Goal: Transaction & Acquisition: Book appointment/travel/reservation

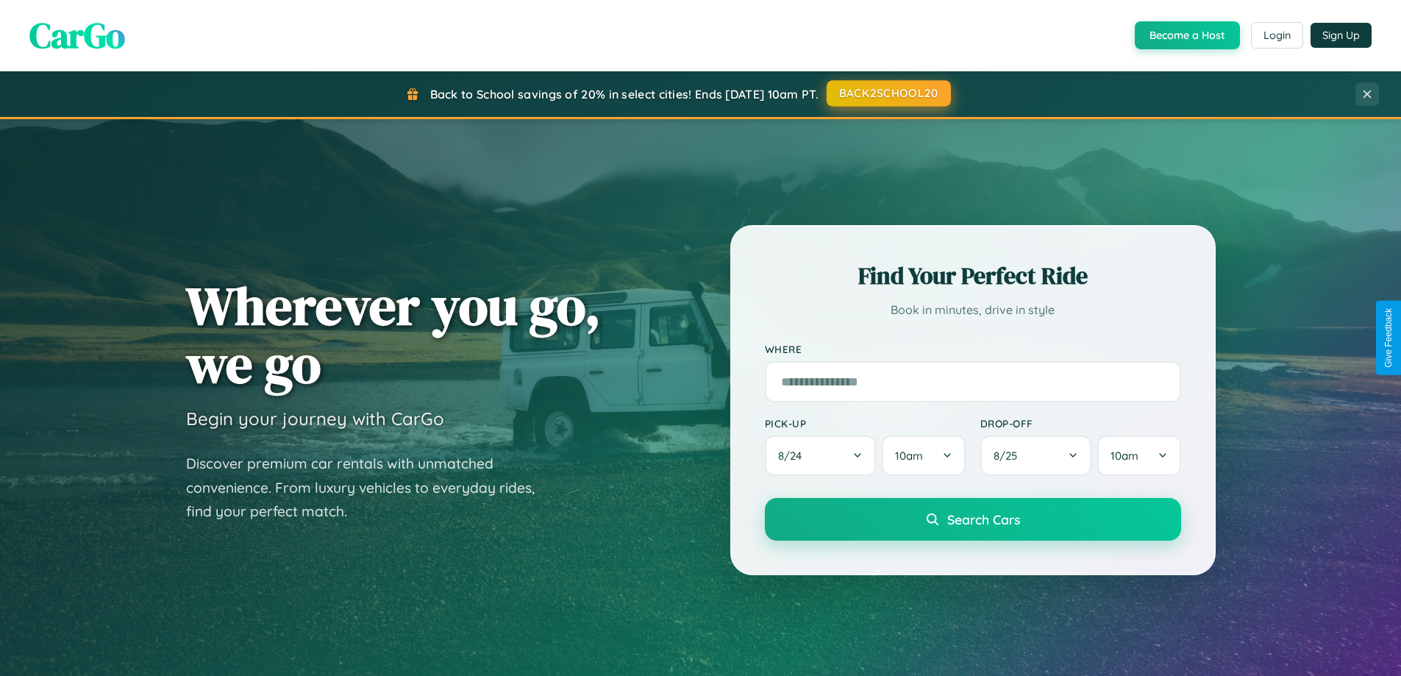
click at [888, 94] on button "BACK2SCHOOL20" at bounding box center [889, 93] width 124 height 26
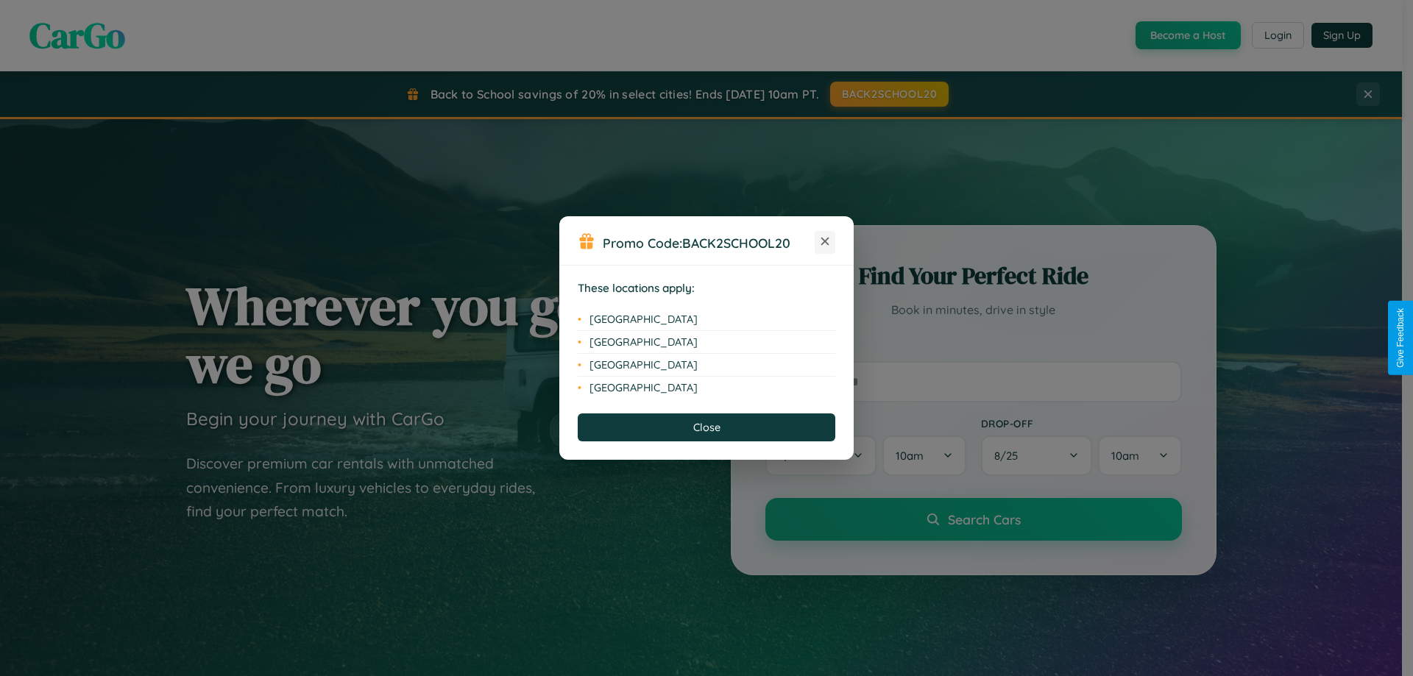
click at [825, 242] on icon at bounding box center [825, 242] width 8 height 8
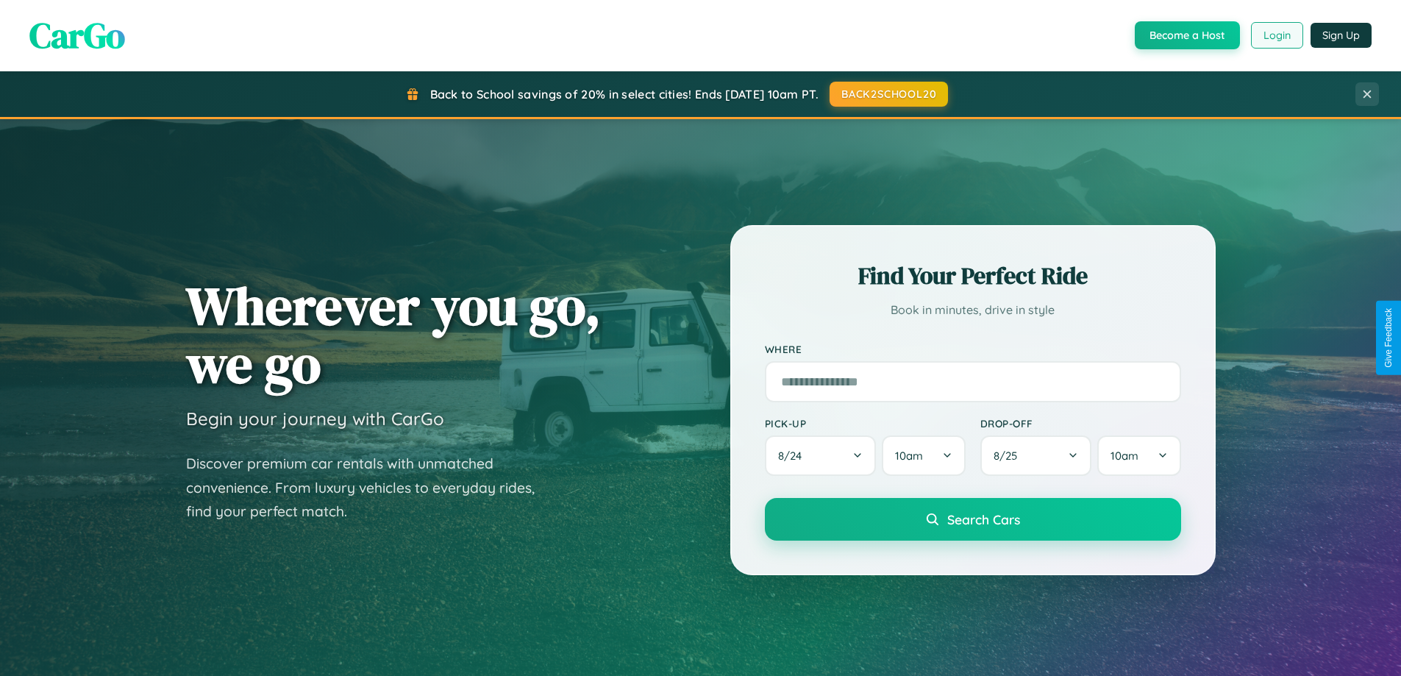
click at [1276, 35] on button "Login" at bounding box center [1277, 35] width 52 height 26
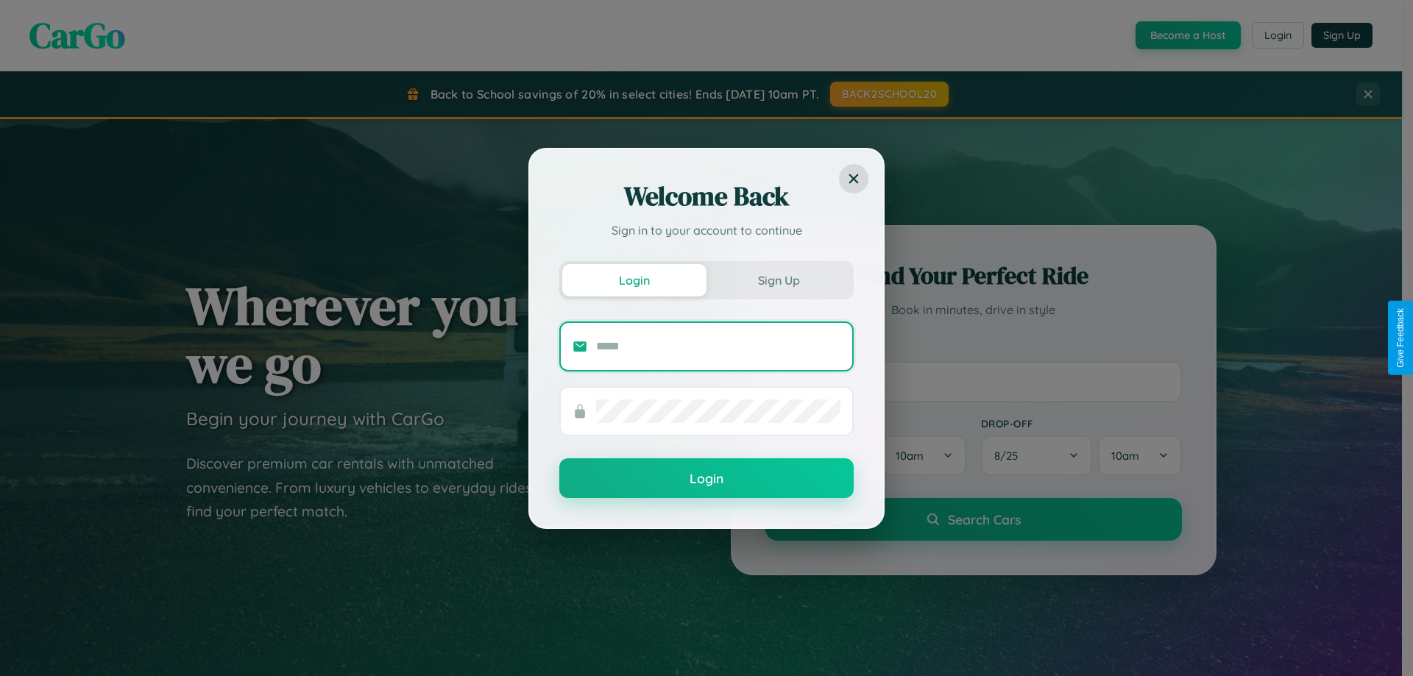
click at [718, 346] on input "text" at bounding box center [718, 347] width 244 height 24
type input "**********"
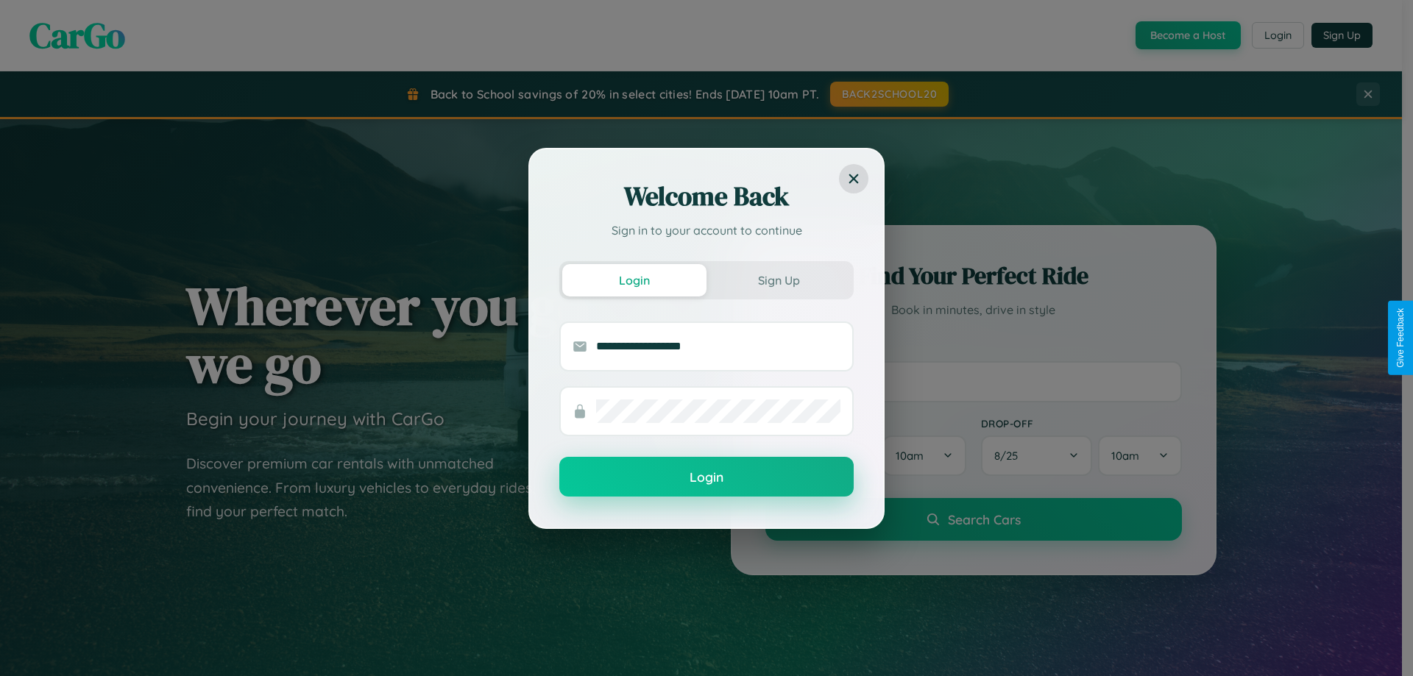
click at [706, 477] on button "Login" at bounding box center [706, 477] width 294 height 40
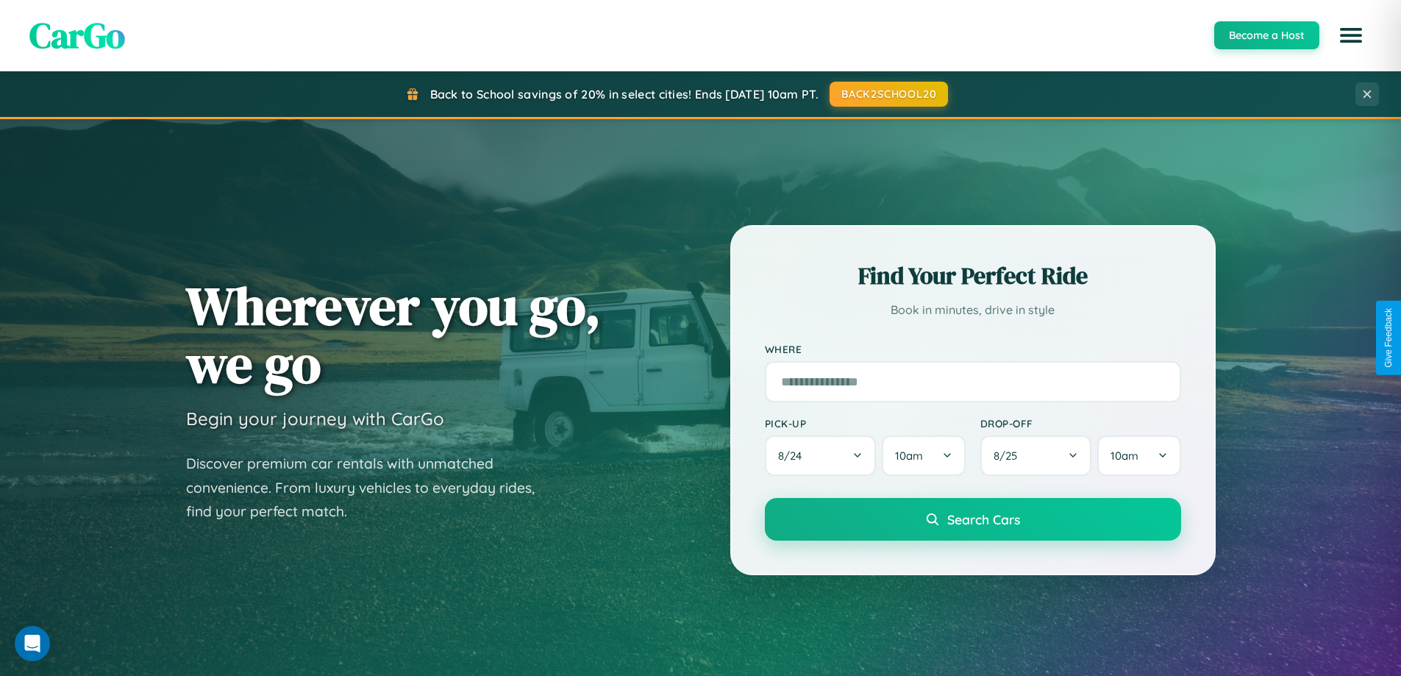
scroll to position [1012, 0]
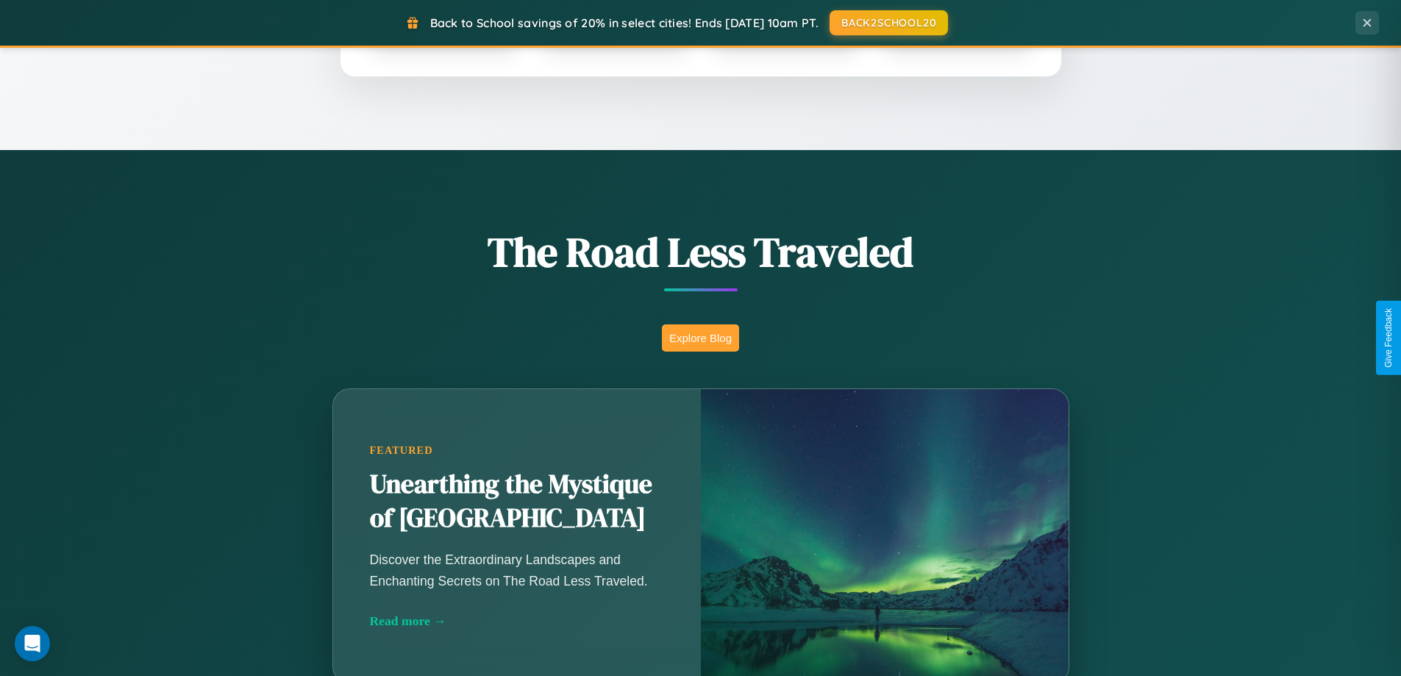
click at [700, 338] on button "Explore Blog" at bounding box center [700, 337] width 77 height 27
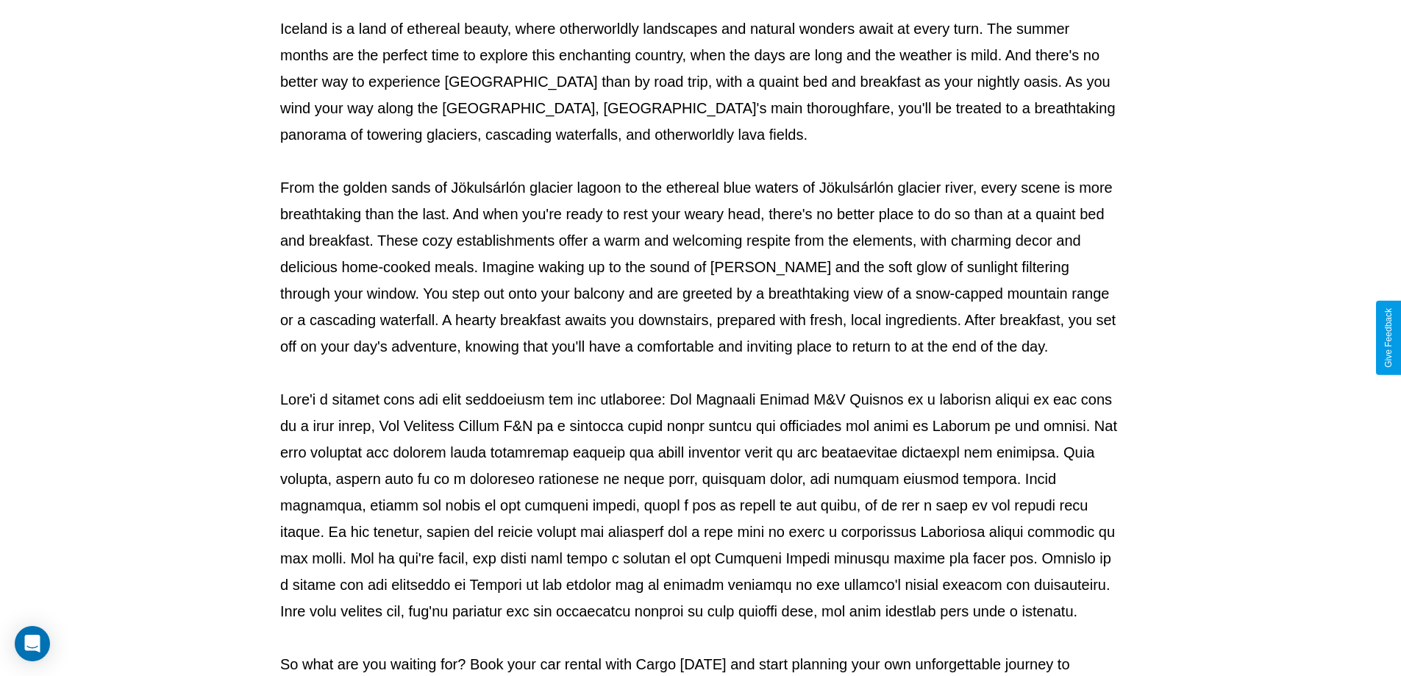
scroll to position [476, 0]
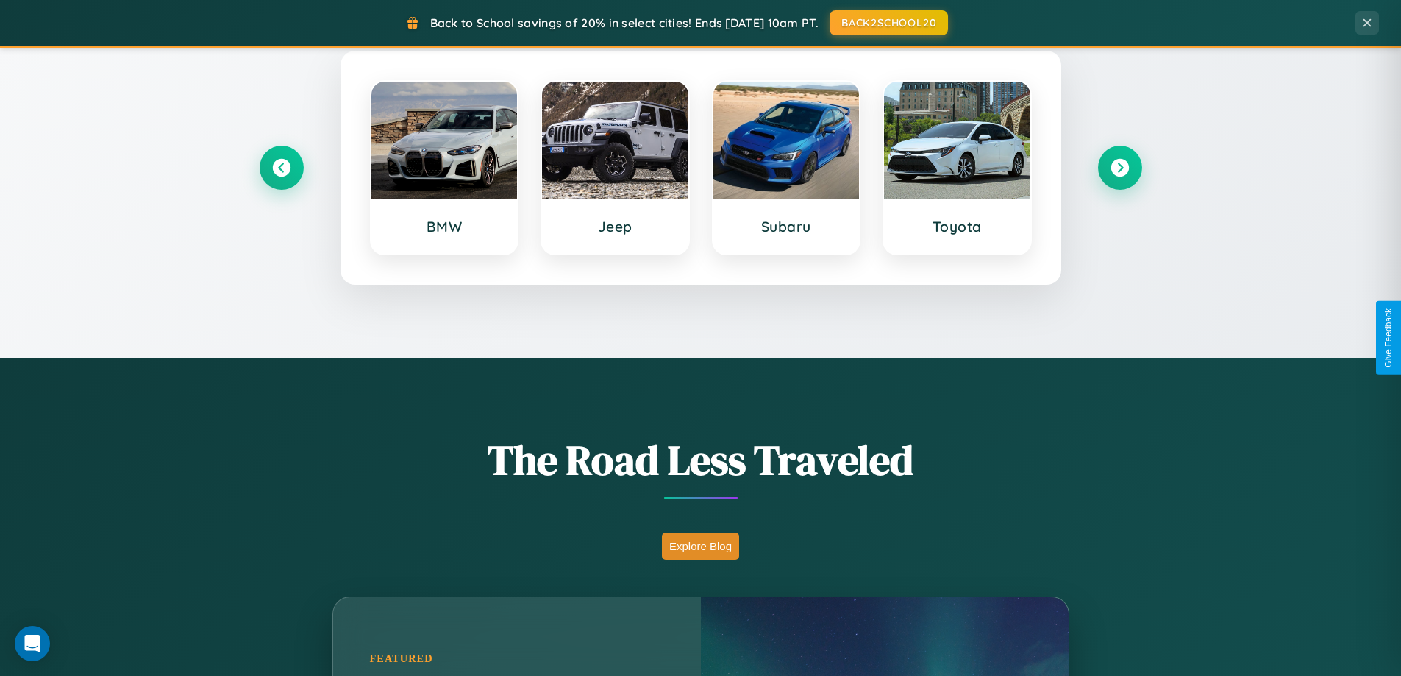
scroll to position [634, 0]
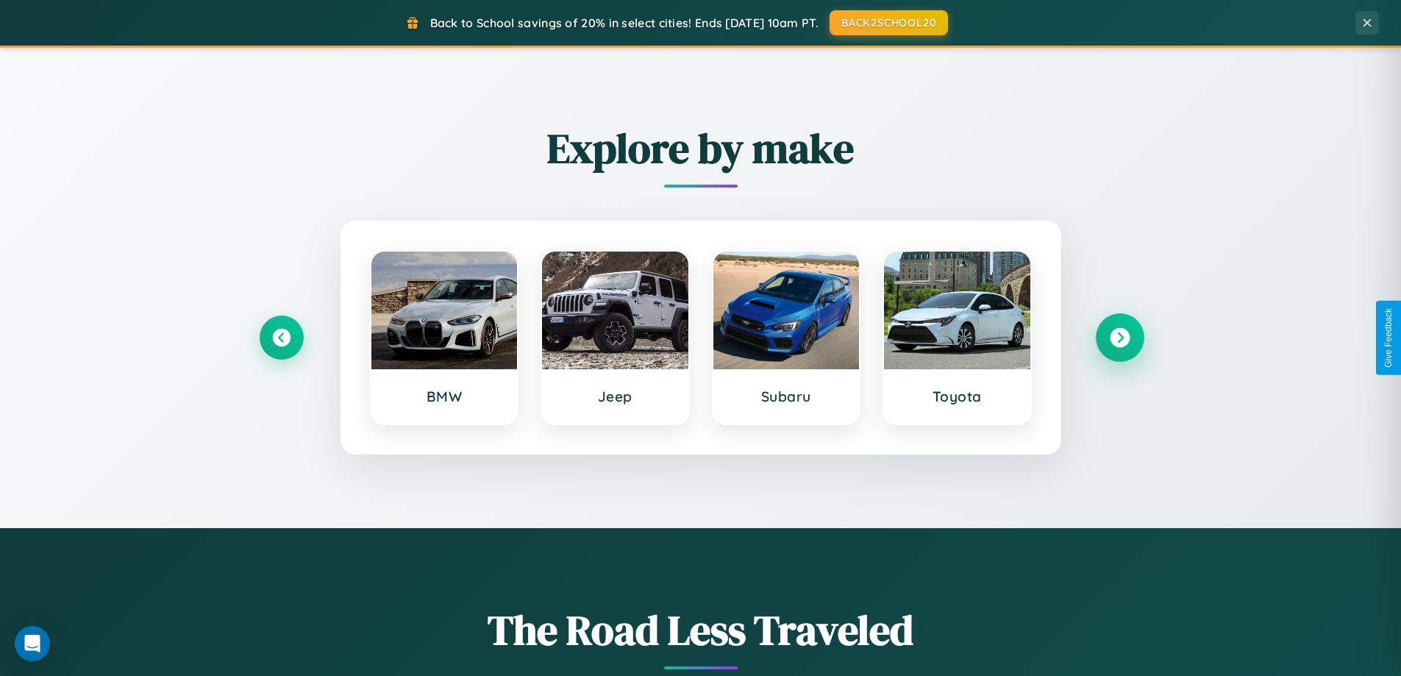
click at [1120, 338] on icon at bounding box center [1120, 338] width 20 height 20
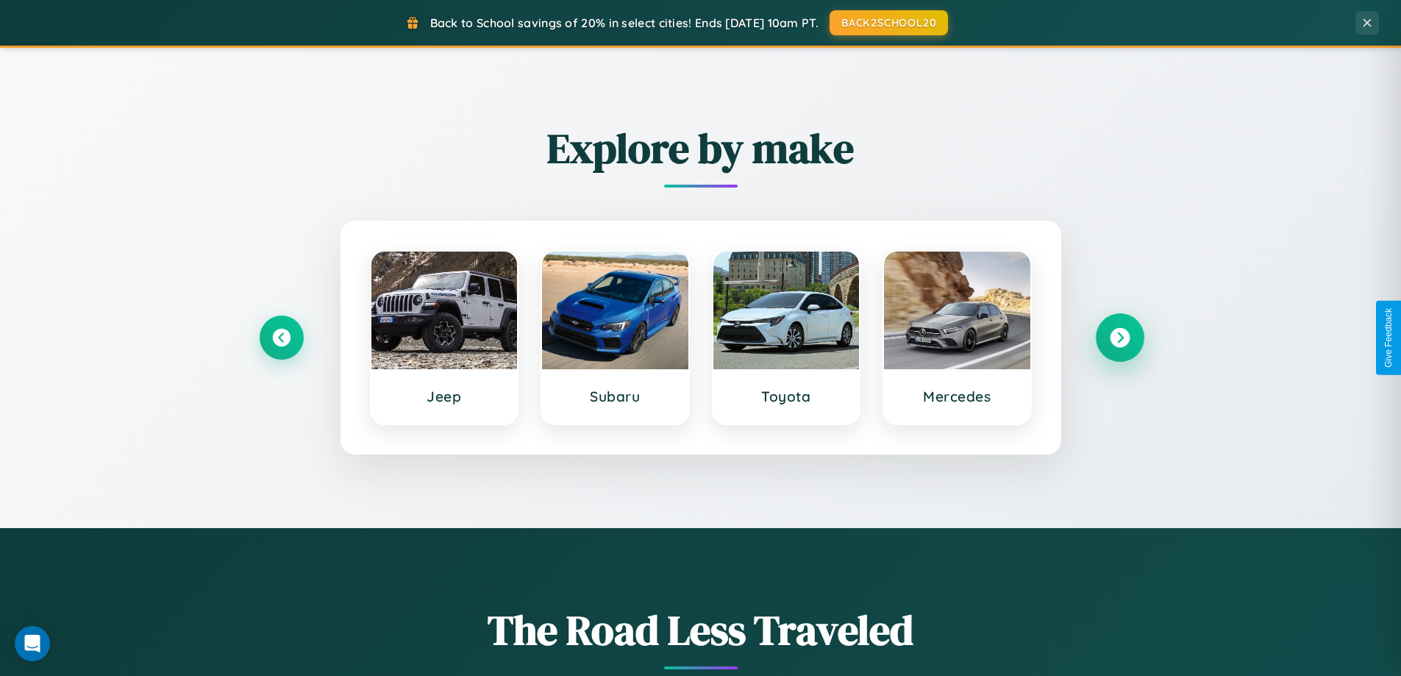
click at [1120, 338] on icon at bounding box center [1120, 338] width 20 height 20
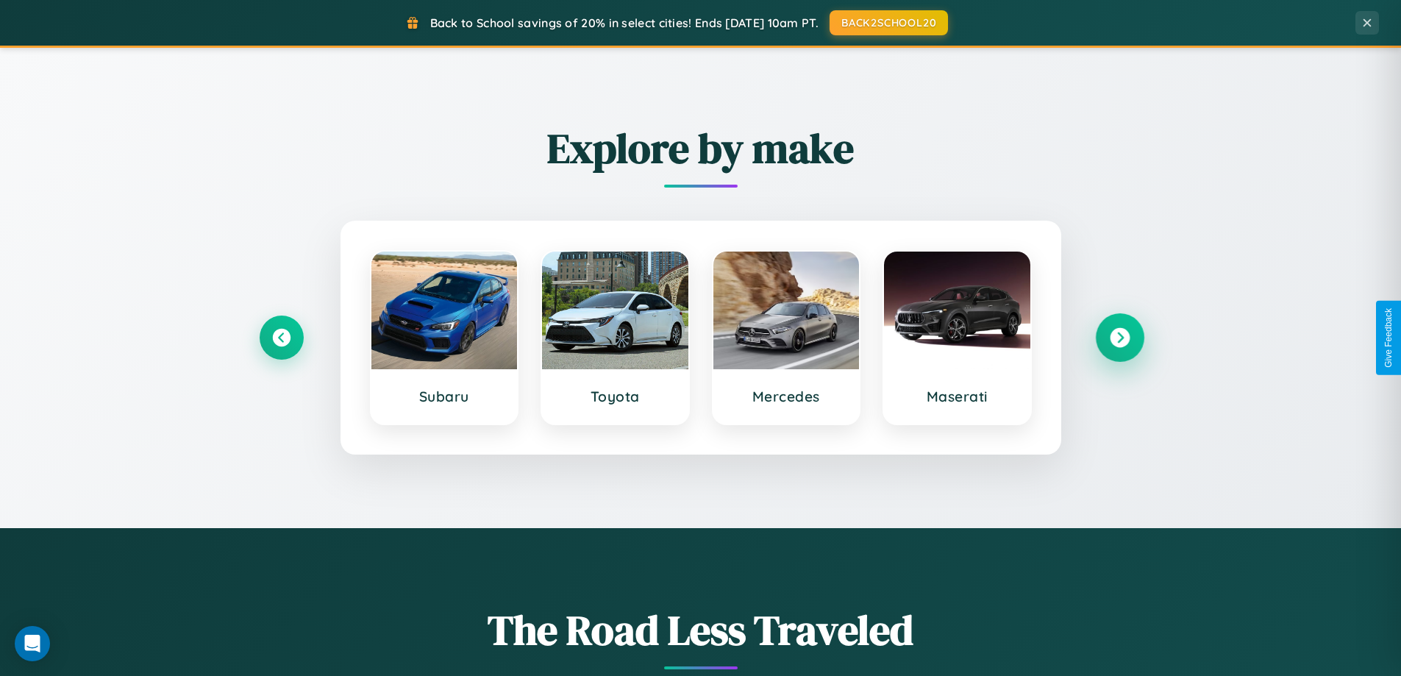
click at [1120, 338] on icon at bounding box center [1120, 338] width 20 height 20
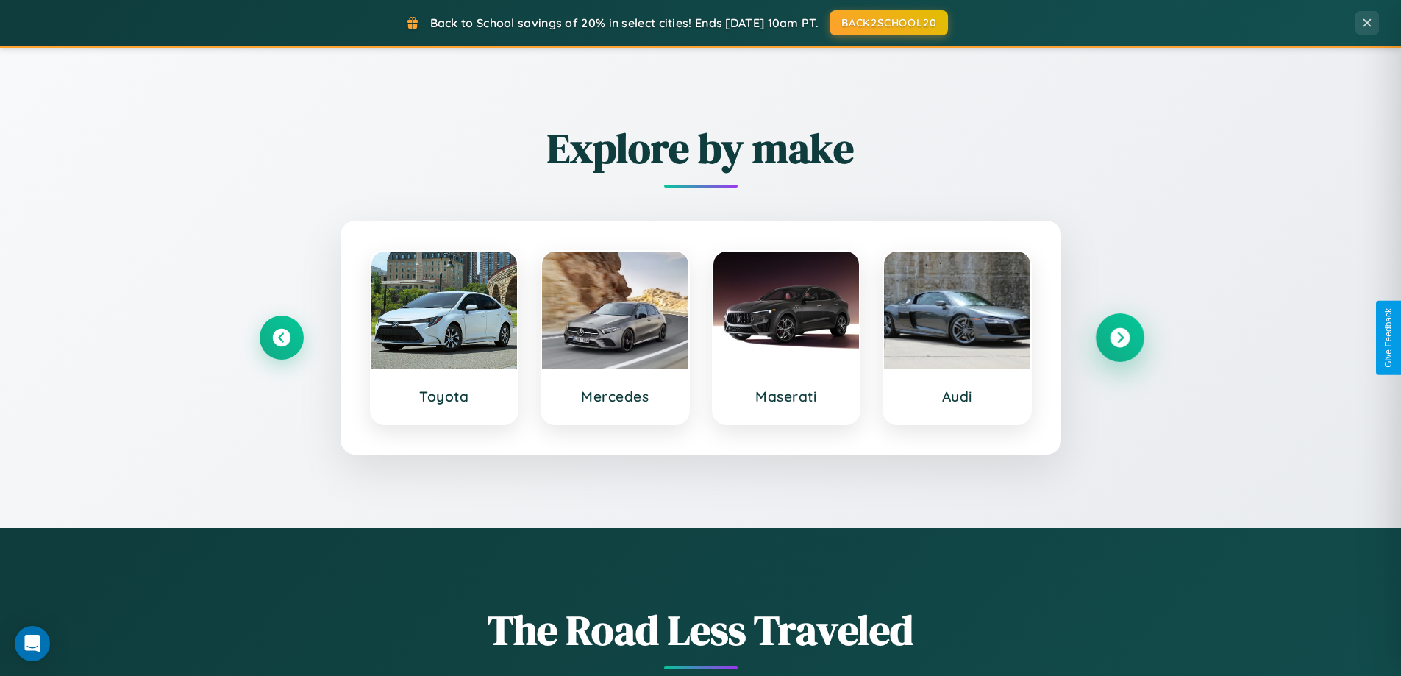
click at [1120, 338] on icon at bounding box center [1120, 338] width 20 height 20
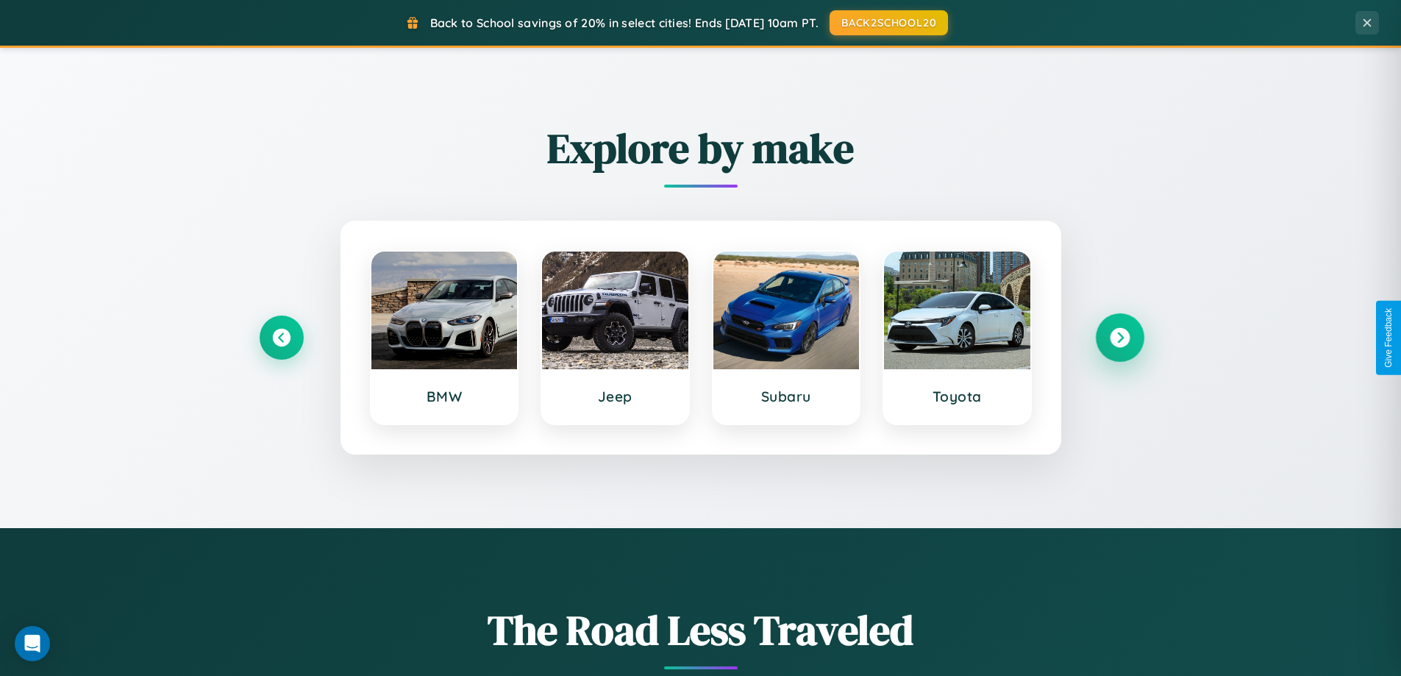
click at [1120, 338] on icon at bounding box center [1120, 338] width 20 height 20
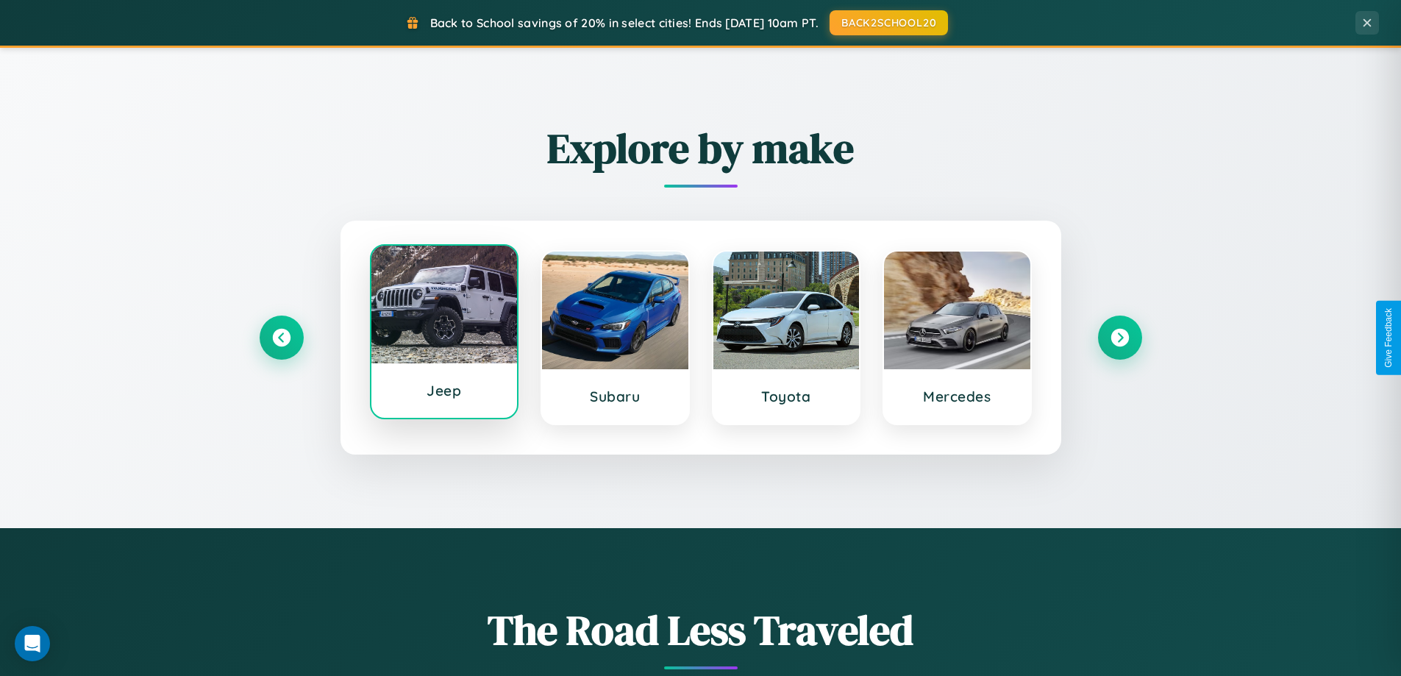
click at [444, 333] on div at bounding box center [445, 305] width 146 height 118
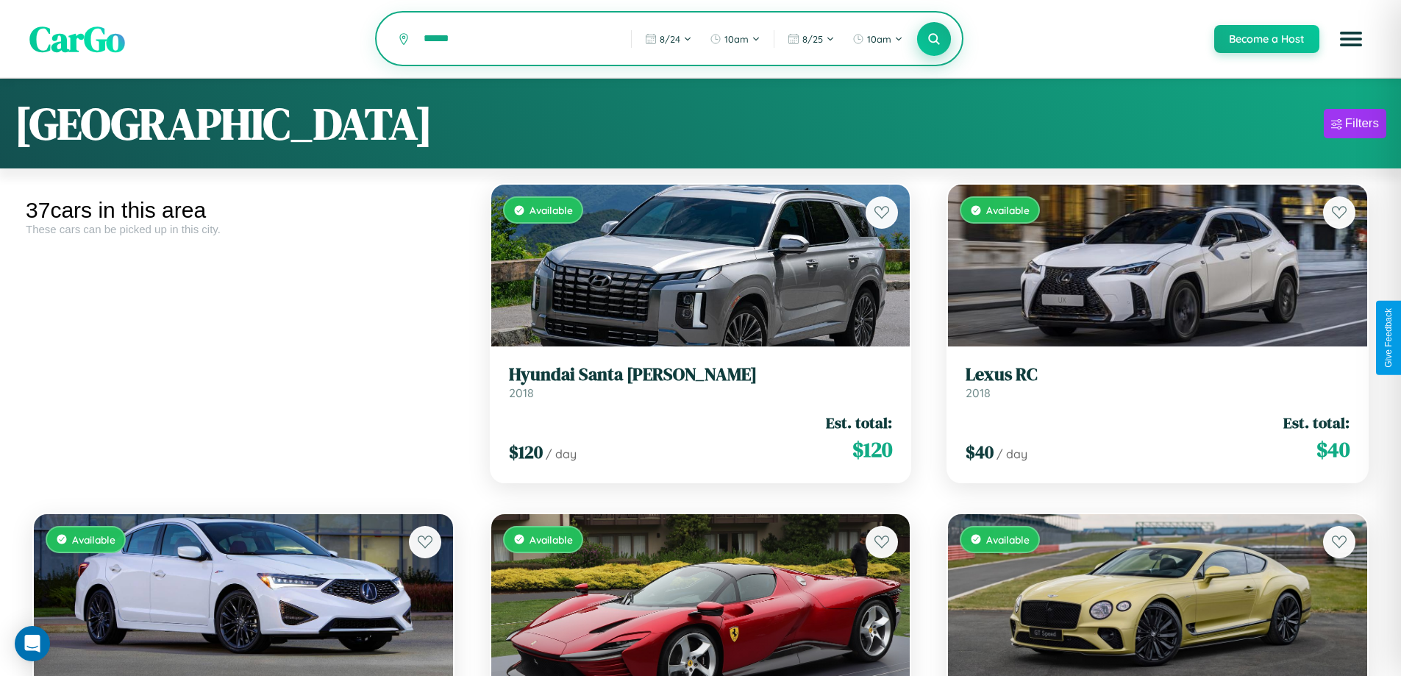
type input "******"
click at [934, 39] on icon at bounding box center [935, 39] width 14 height 14
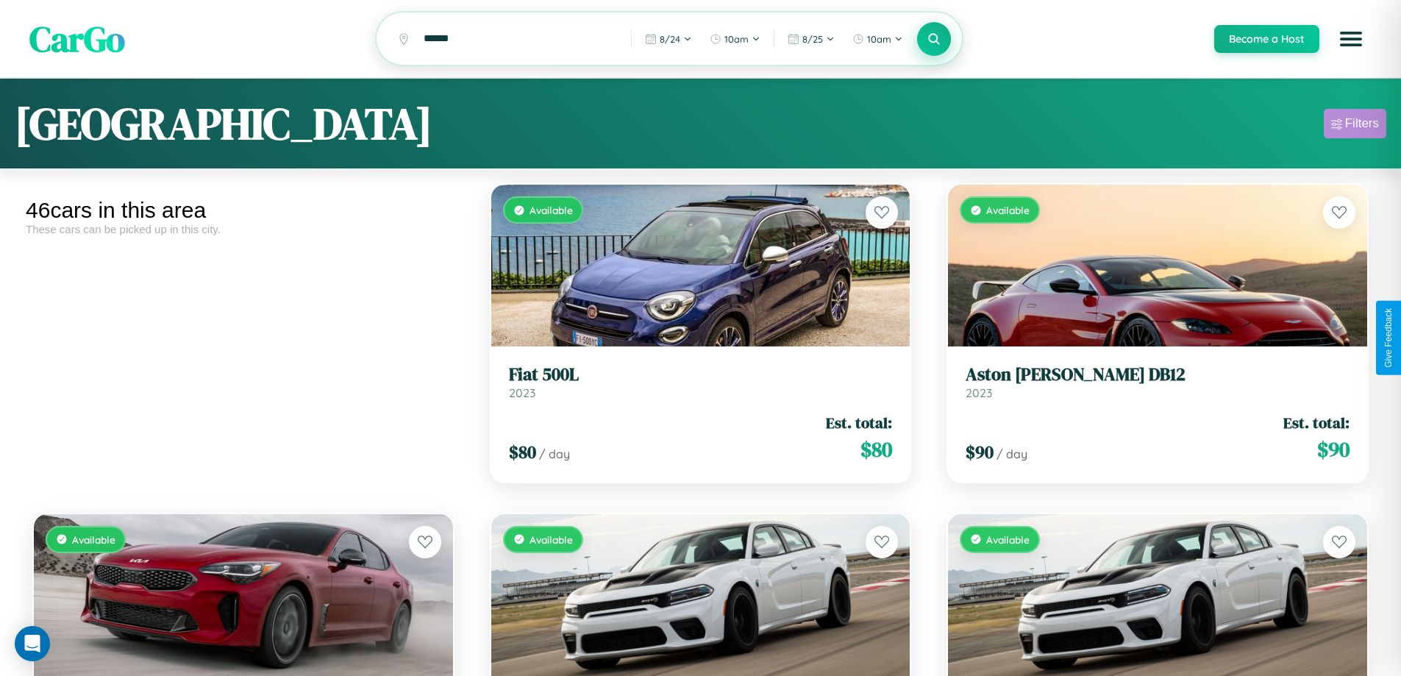
click at [1355, 126] on div "Filters" at bounding box center [1363, 123] width 34 height 15
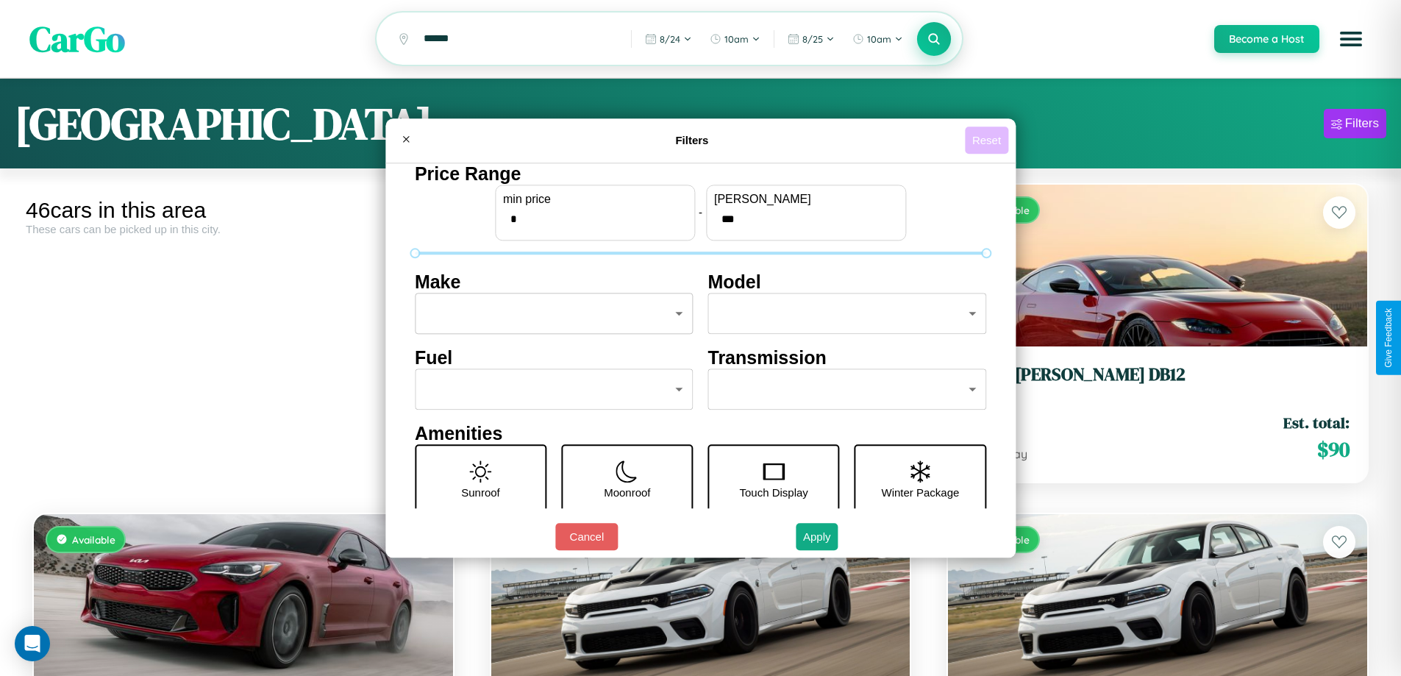
click at [989, 140] on button "Reset" at bounding box center [986, 140] width 43 height 27
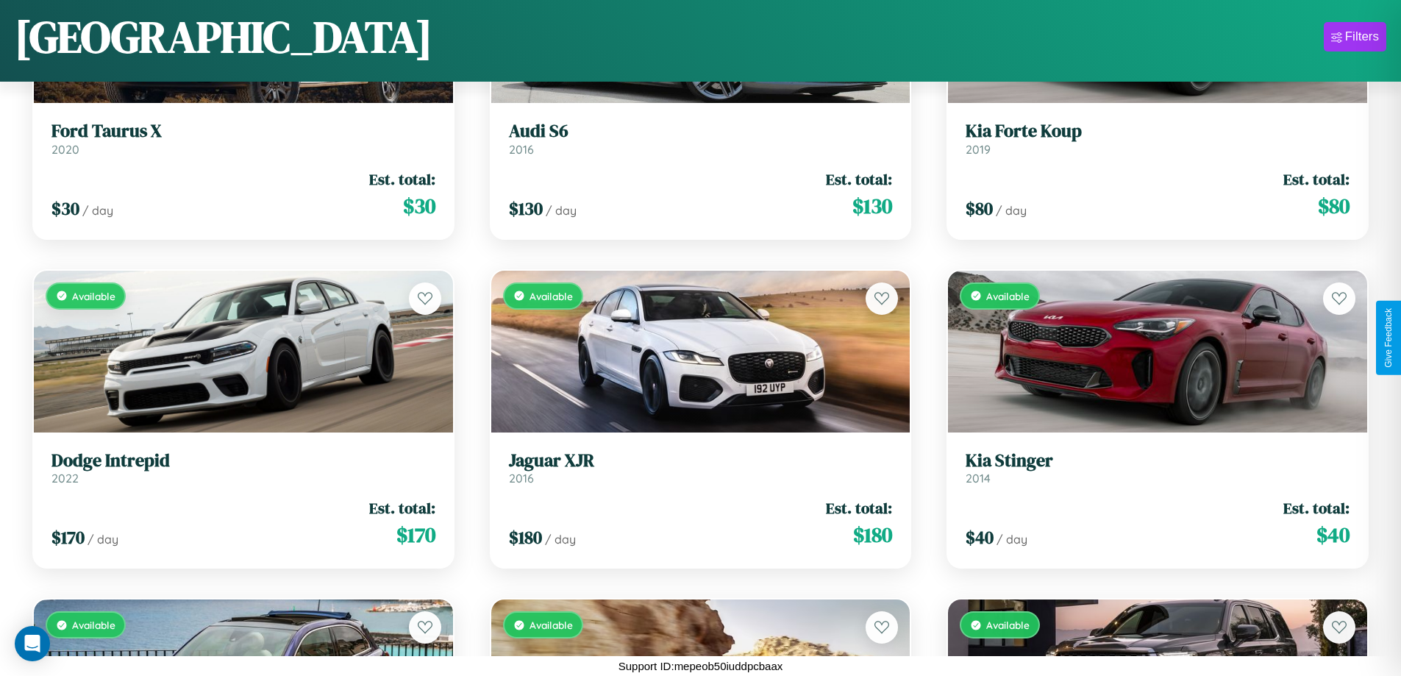
scroll to position [4160, 0]
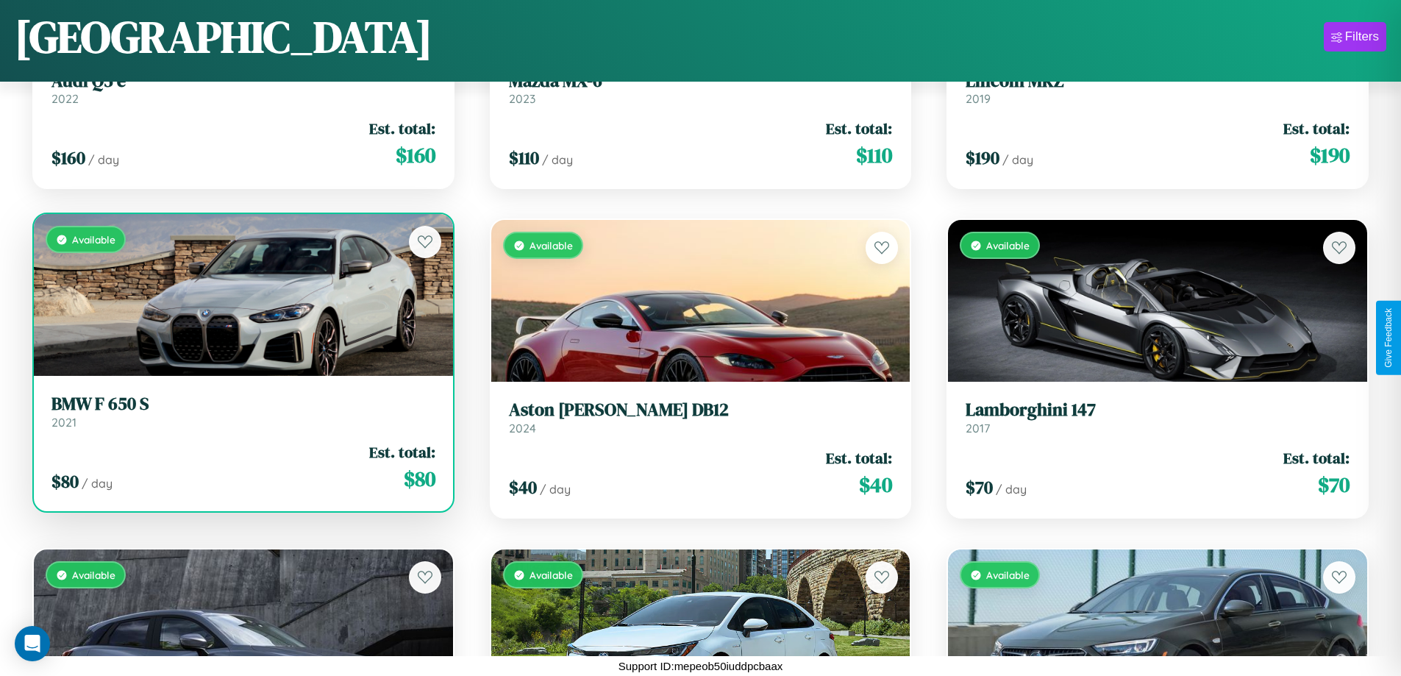
click at [241, 417] on link "BMW F 650 S 2021" at bounding box center [243, 412] width 384 height 36
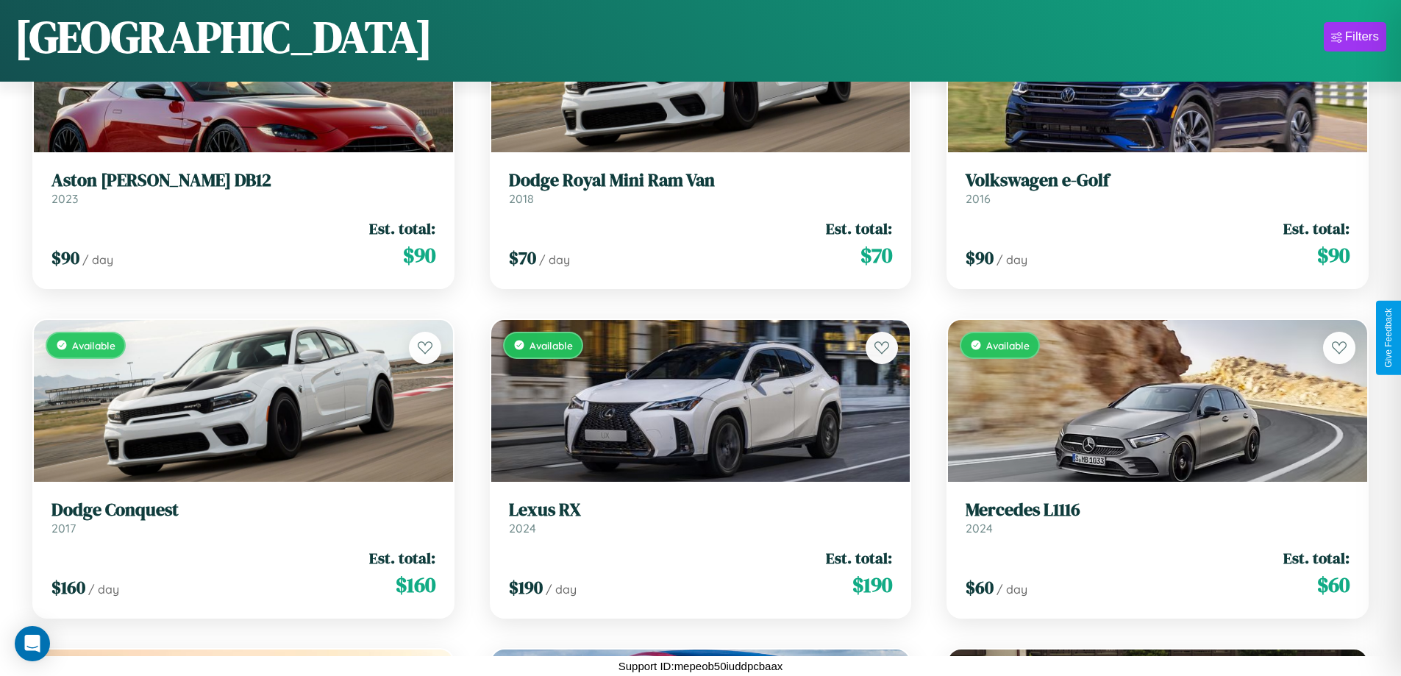
scroll to position [866, 0]
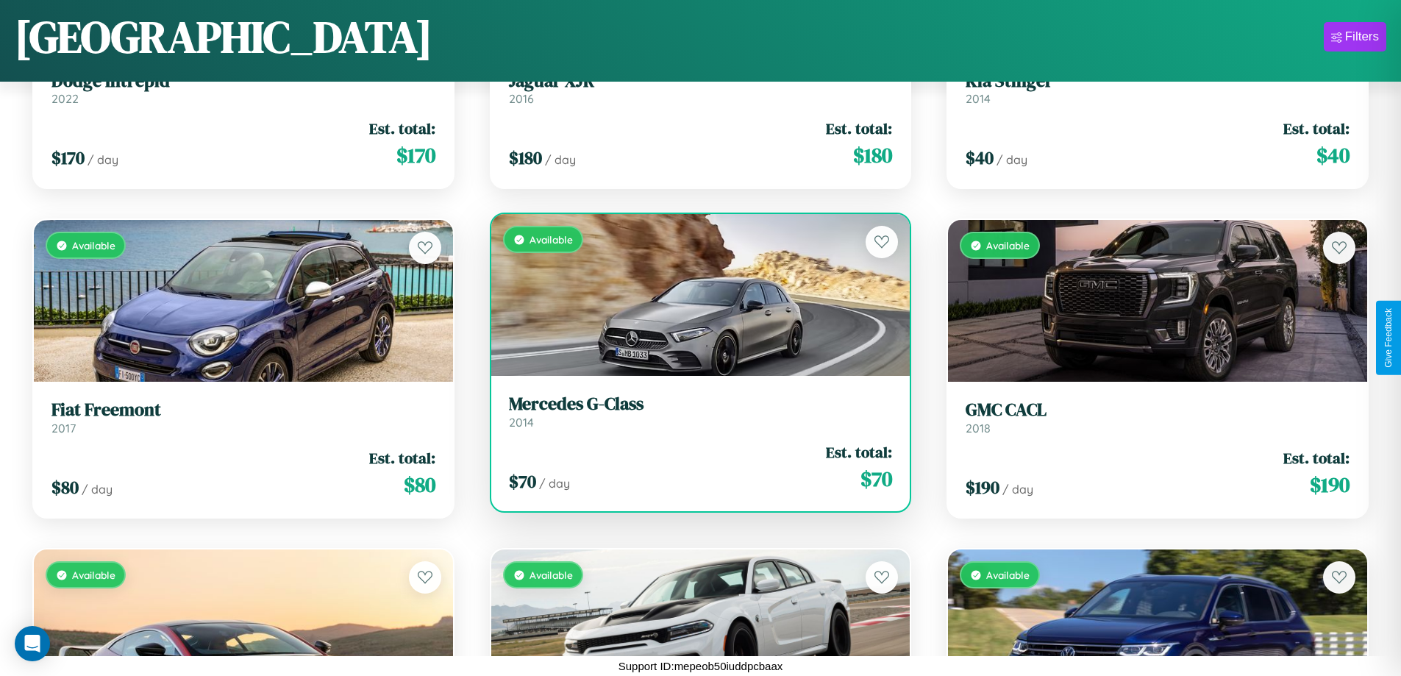
click at [694, 415] on h3 "Mercedes G-Class" at bounding box center [701, 404] width 384 height 21
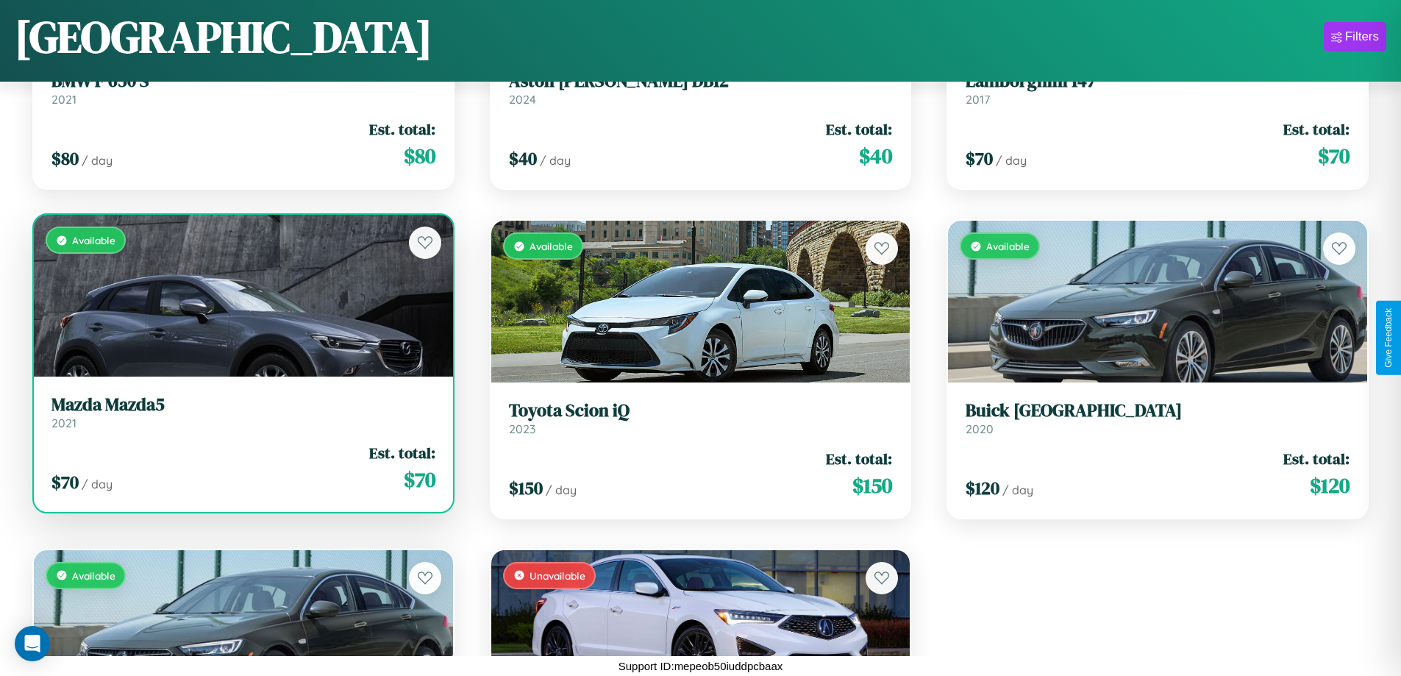
click at [241, 418] on link "Mazda Mazda5 2021" at bounding box center [243, 412] width 384 height 36
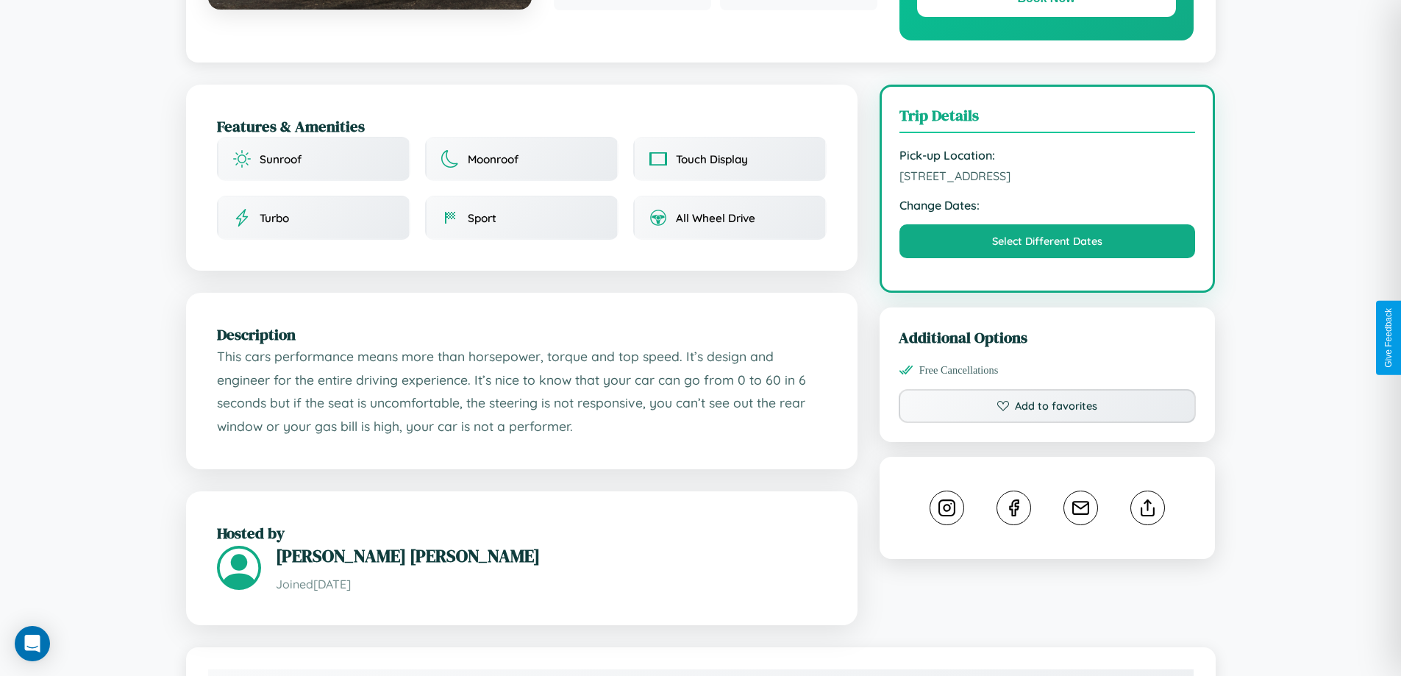
scroll to position [483, 0]
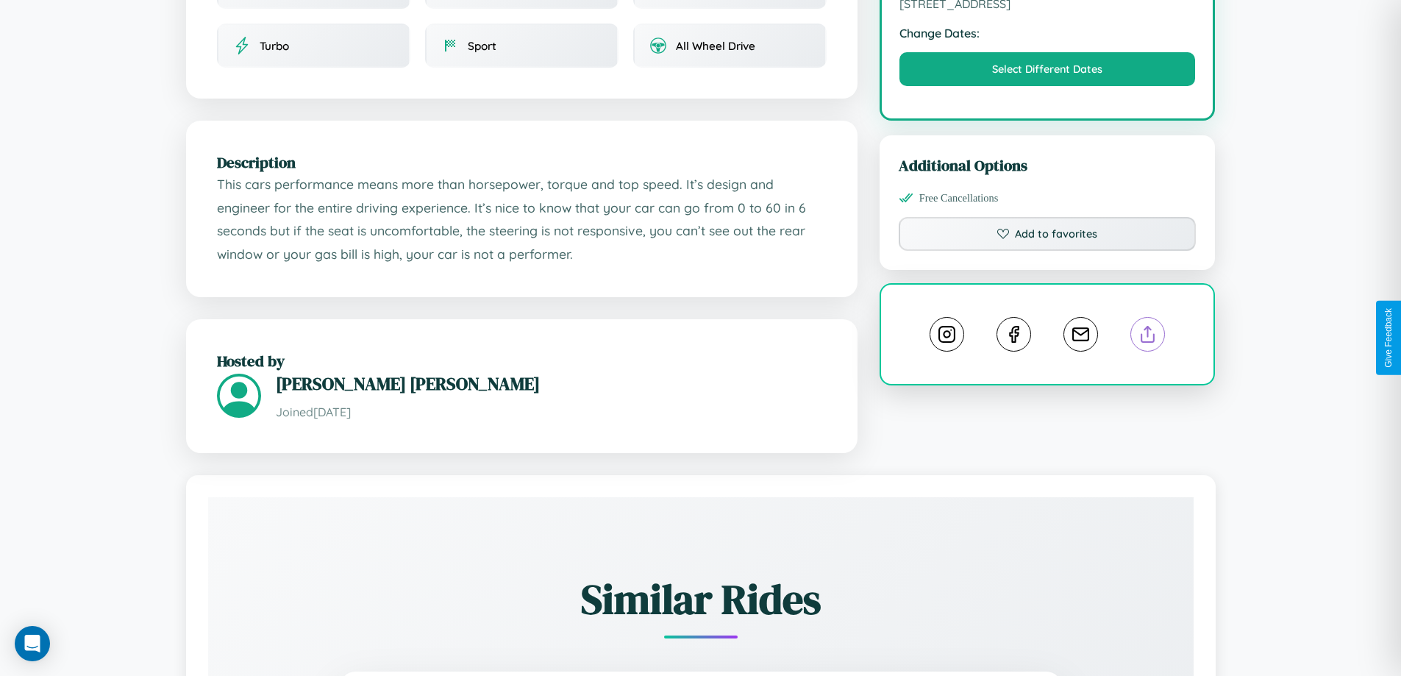
click at [1148, 336] on line at bounding box center [1148, 332] width 0 height 10
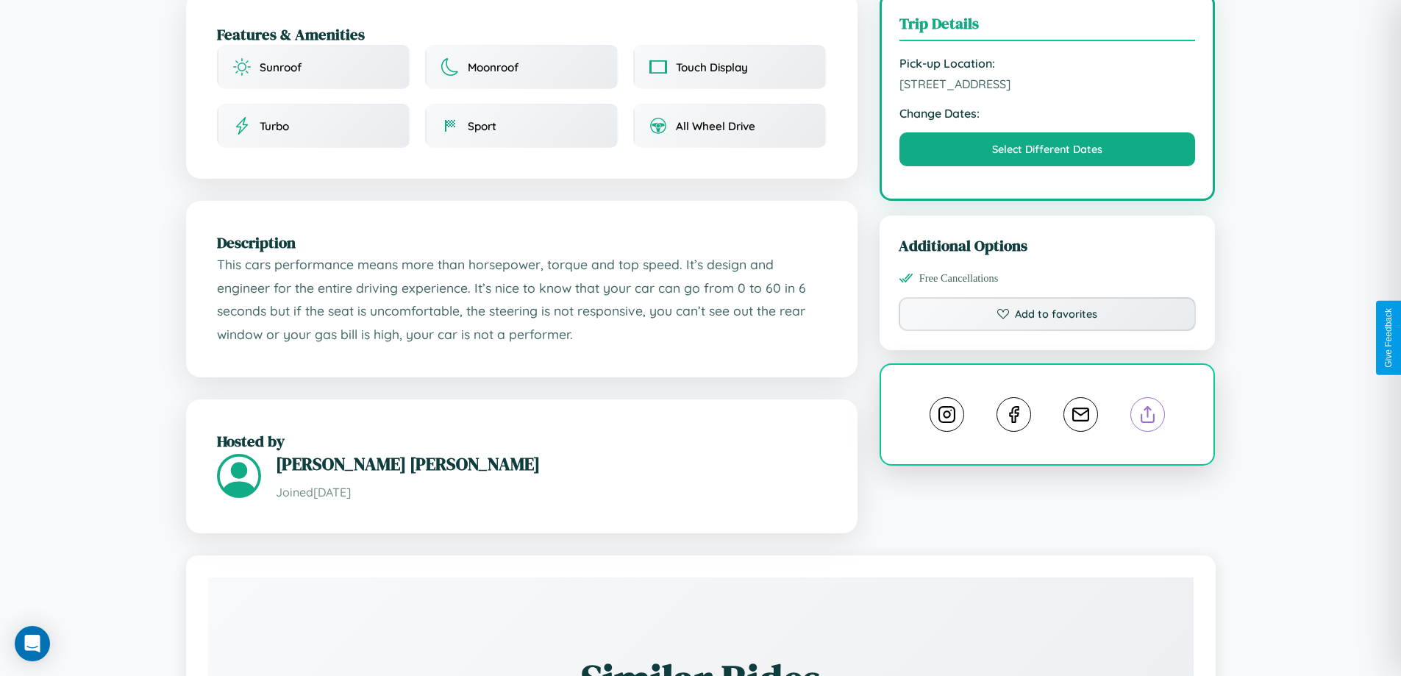
scroll to position [382, 0]
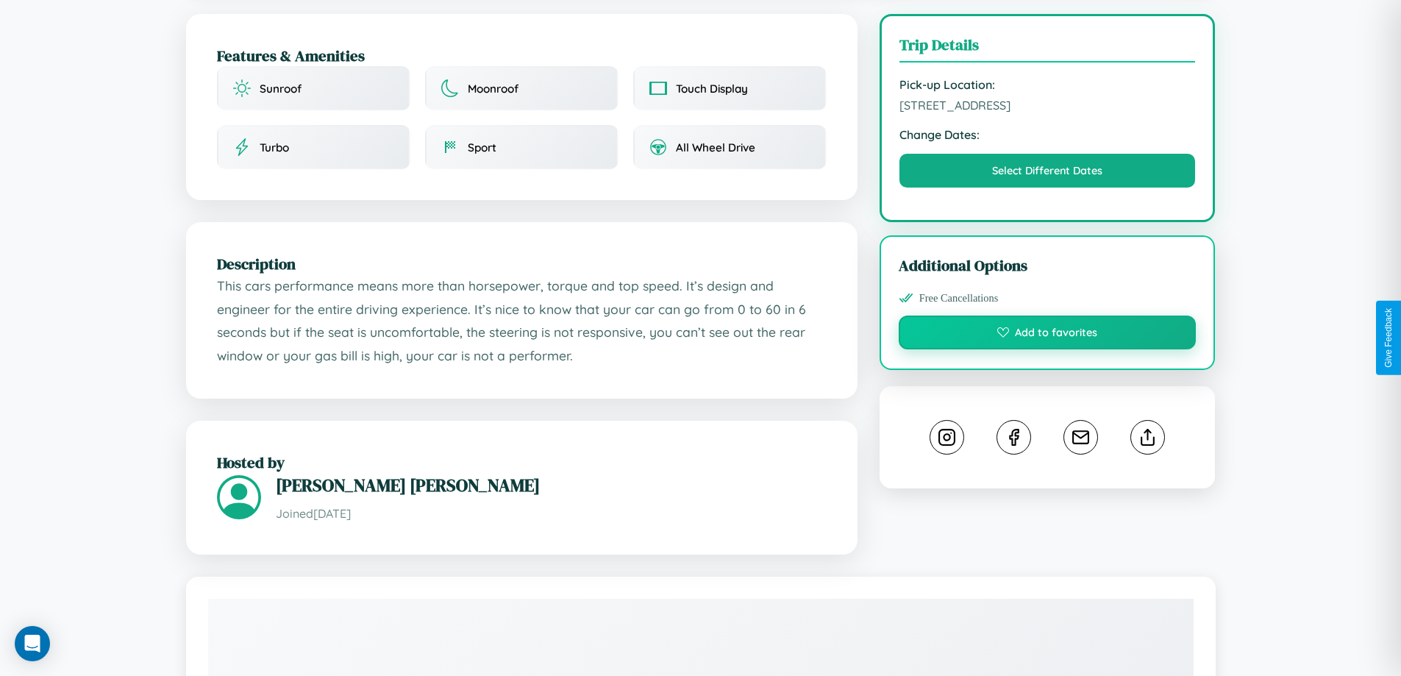
click at [1048, 335] on button "Add to favorites" at bounding box center [1048, 333] width 298 height 34
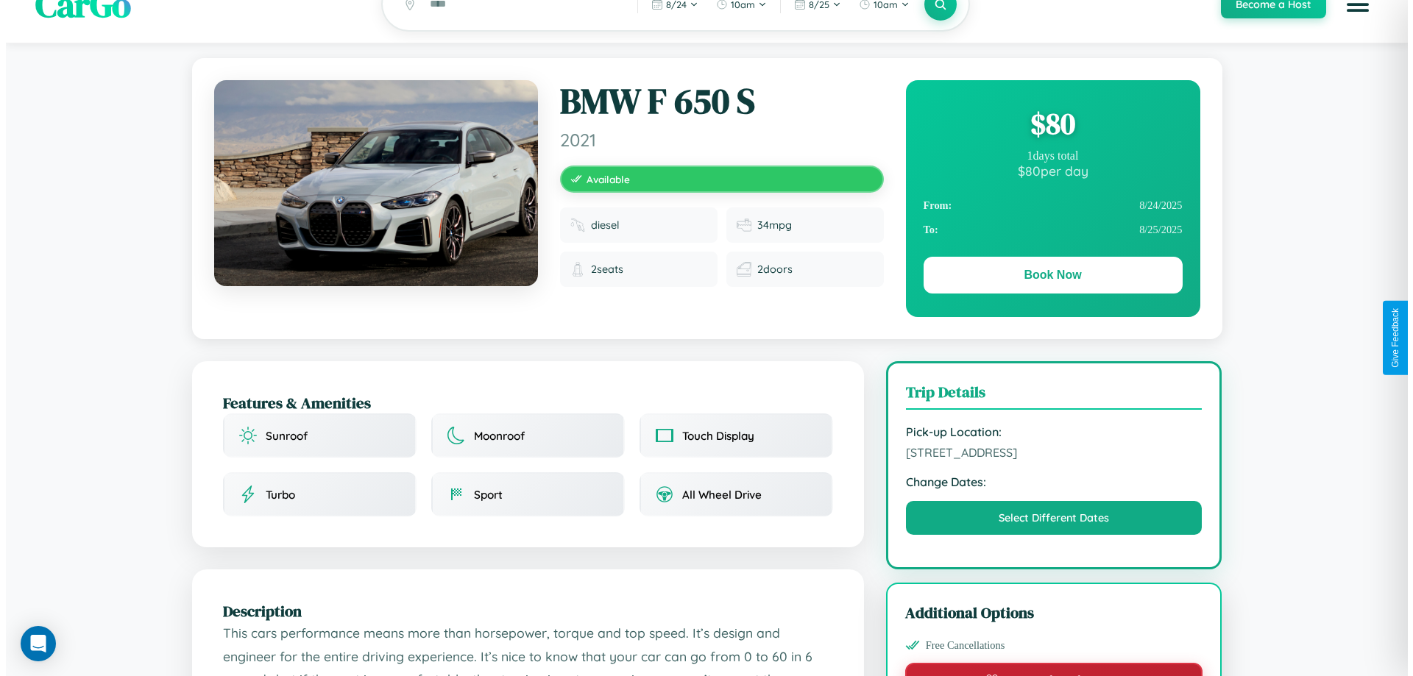
scroll to position [0, 0]
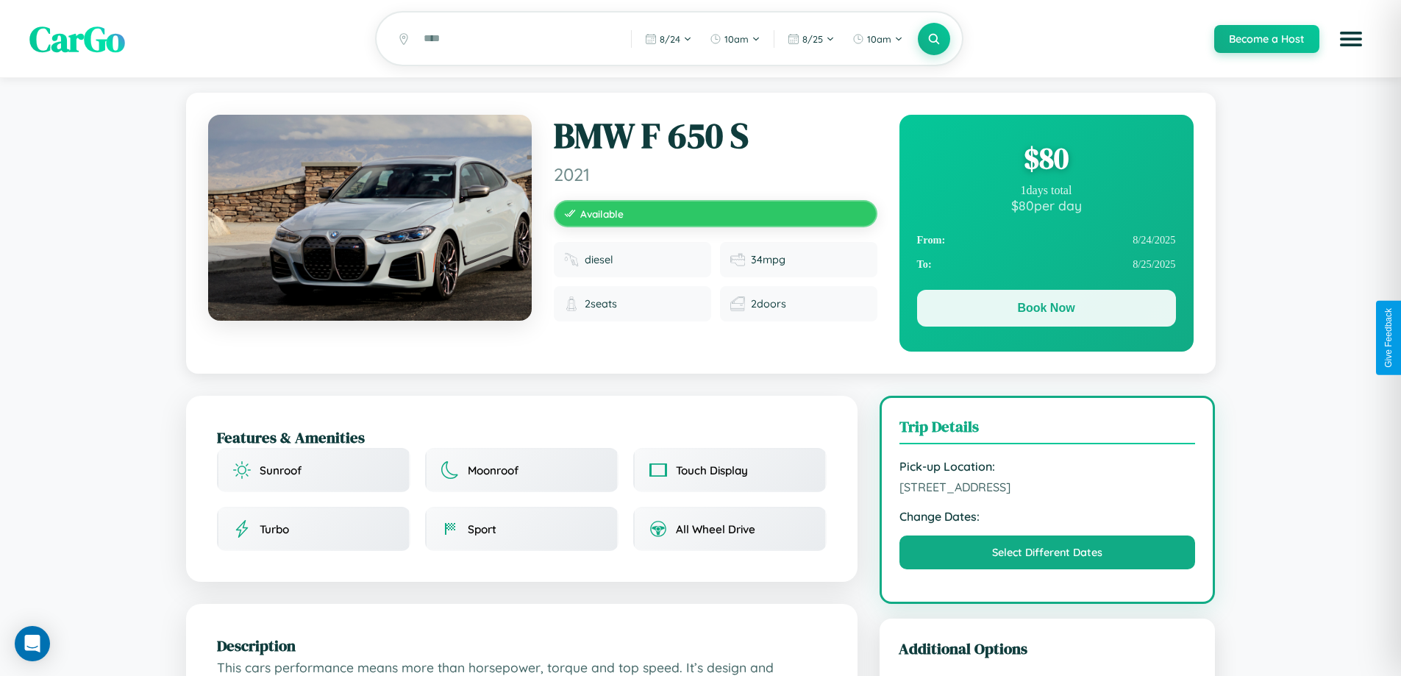
click at [1046, 310] on button "Book Now" at bounding box center [1046, 308] width 259 height 37
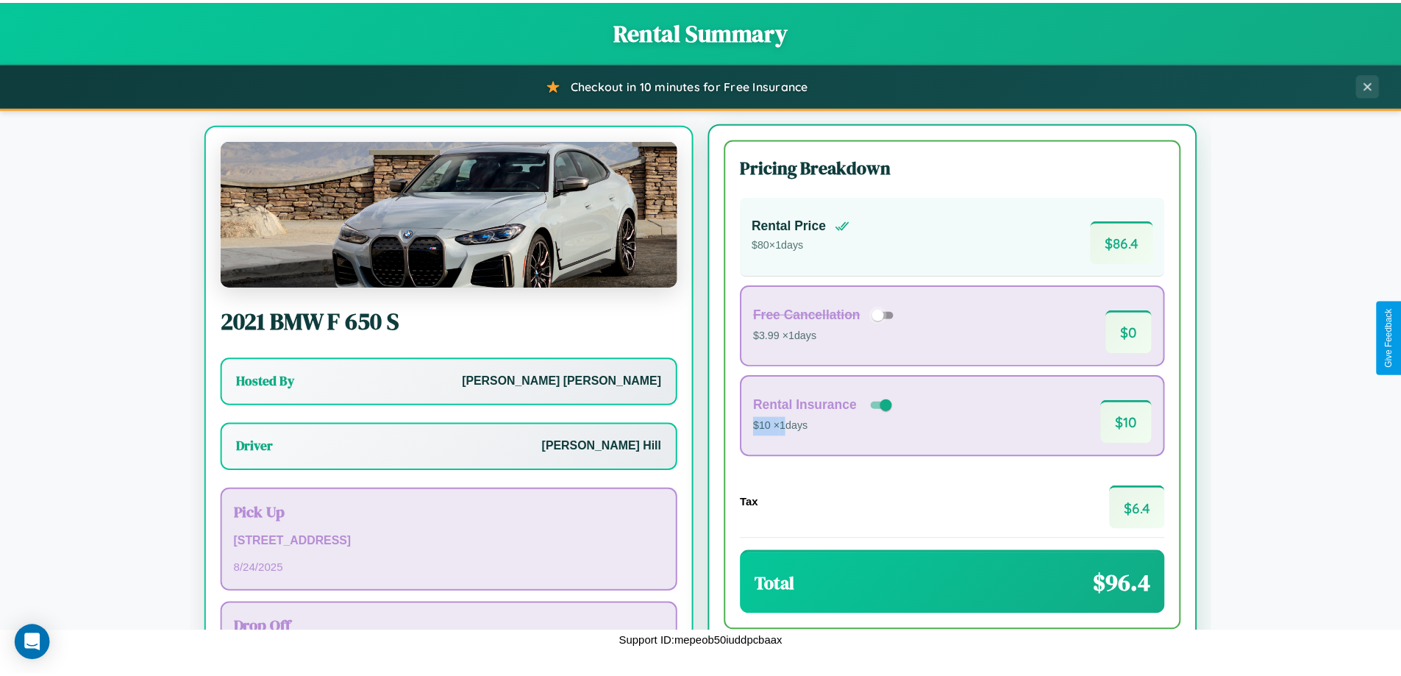
scroll to position [68, 0]
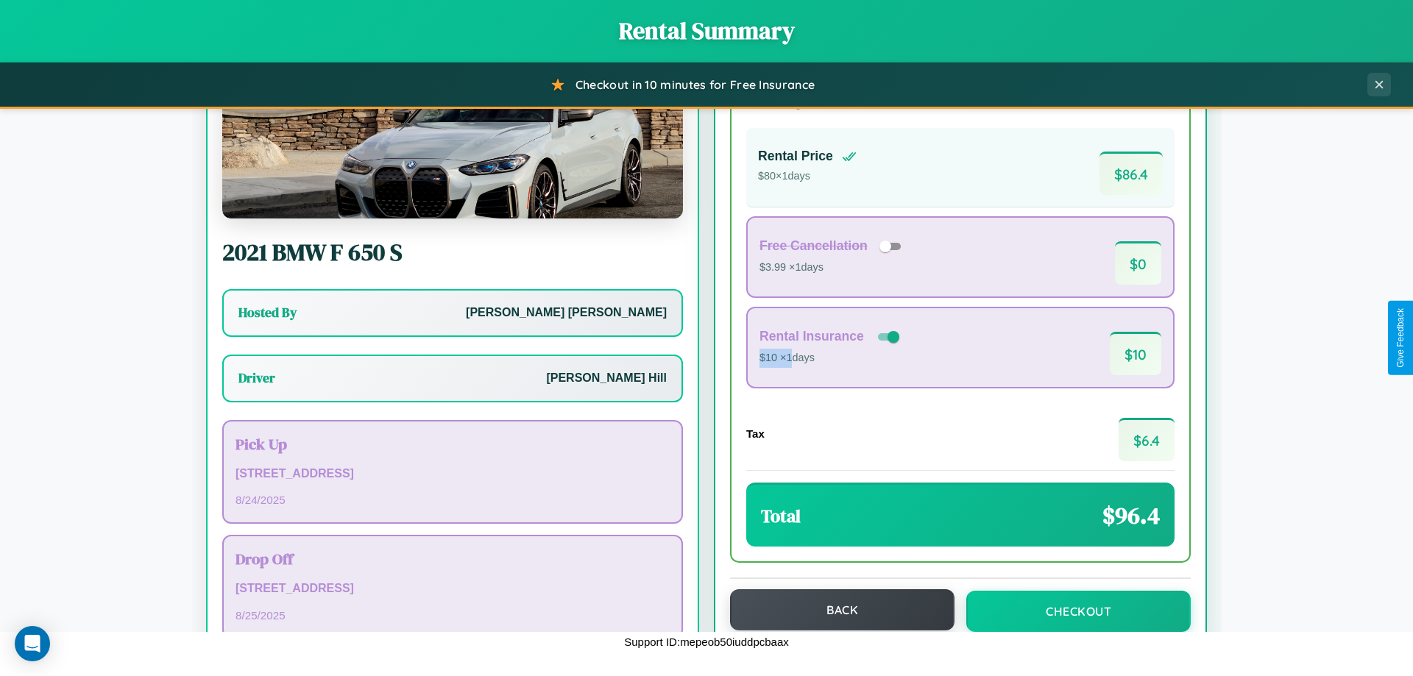
click at [835, 610] on button "Back" at bounding box center [842, 609] width 224 height 41
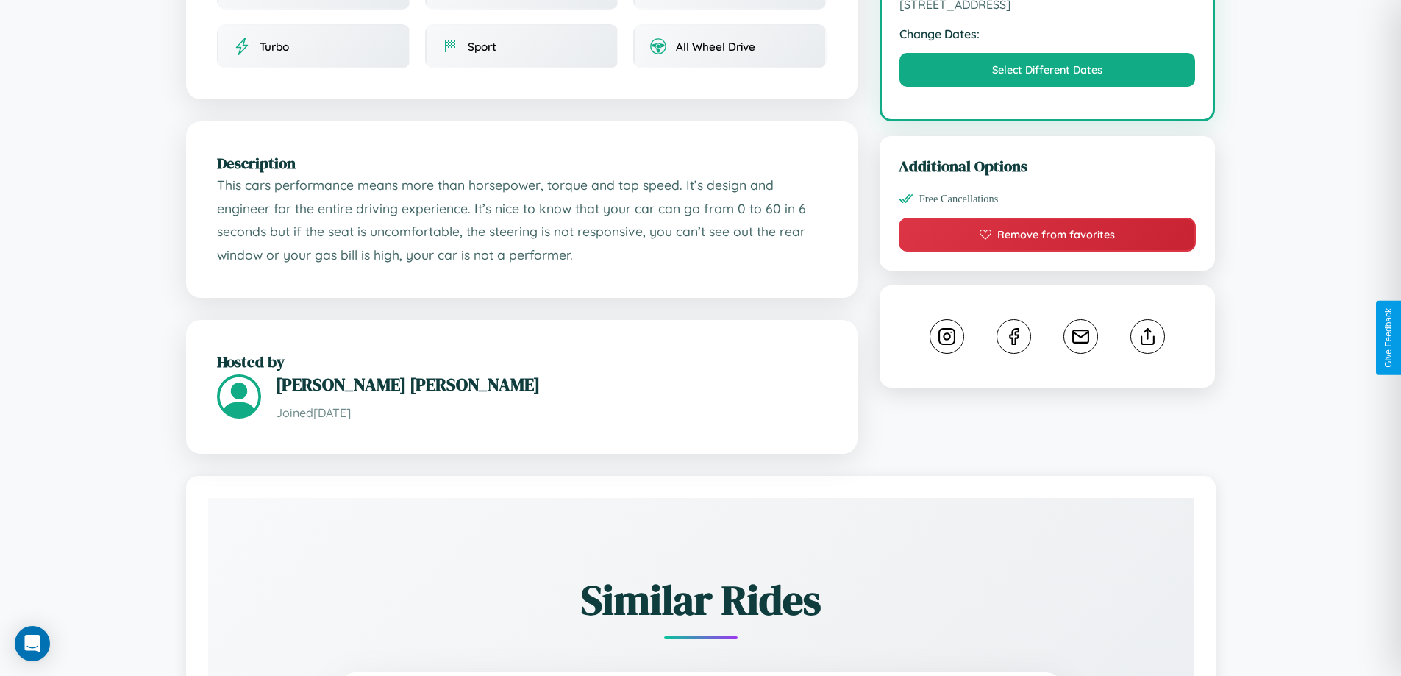
scroll to position [483, 0]
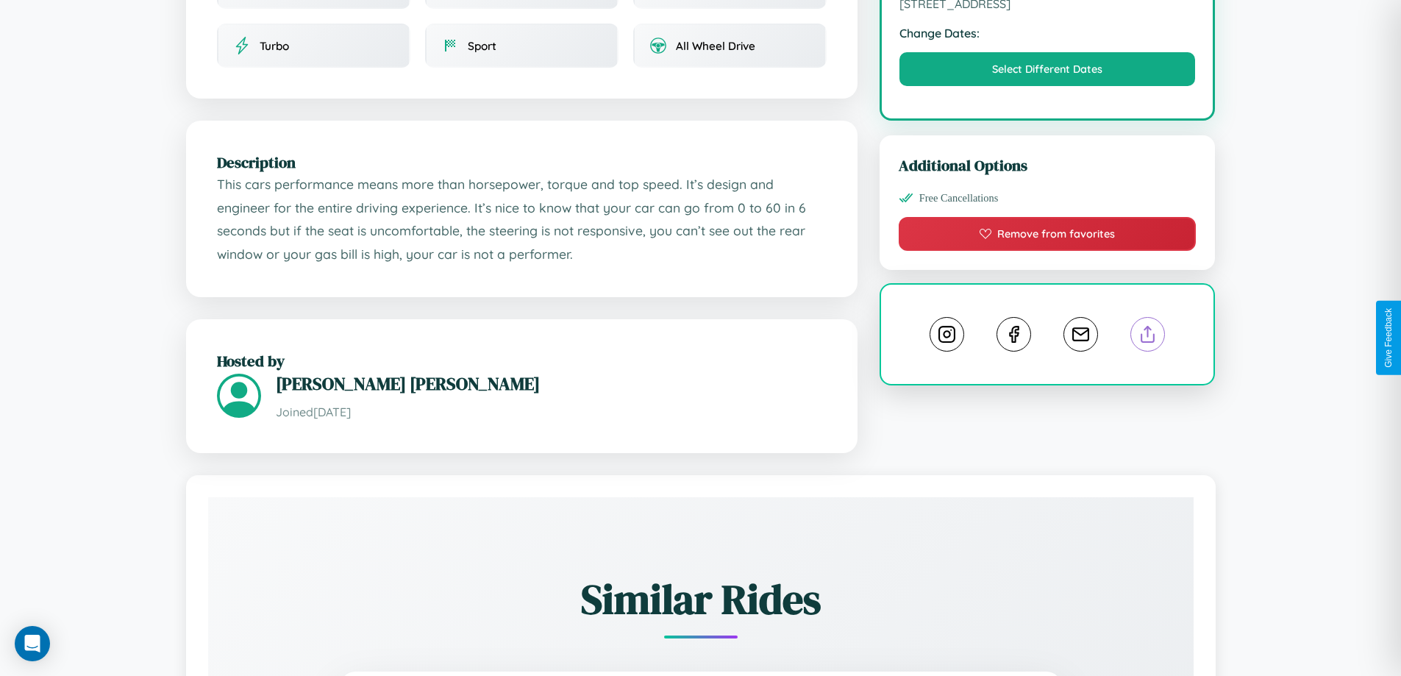
click at [1148, 336] on line at bounding box center [1148, 332] width 0 height 10
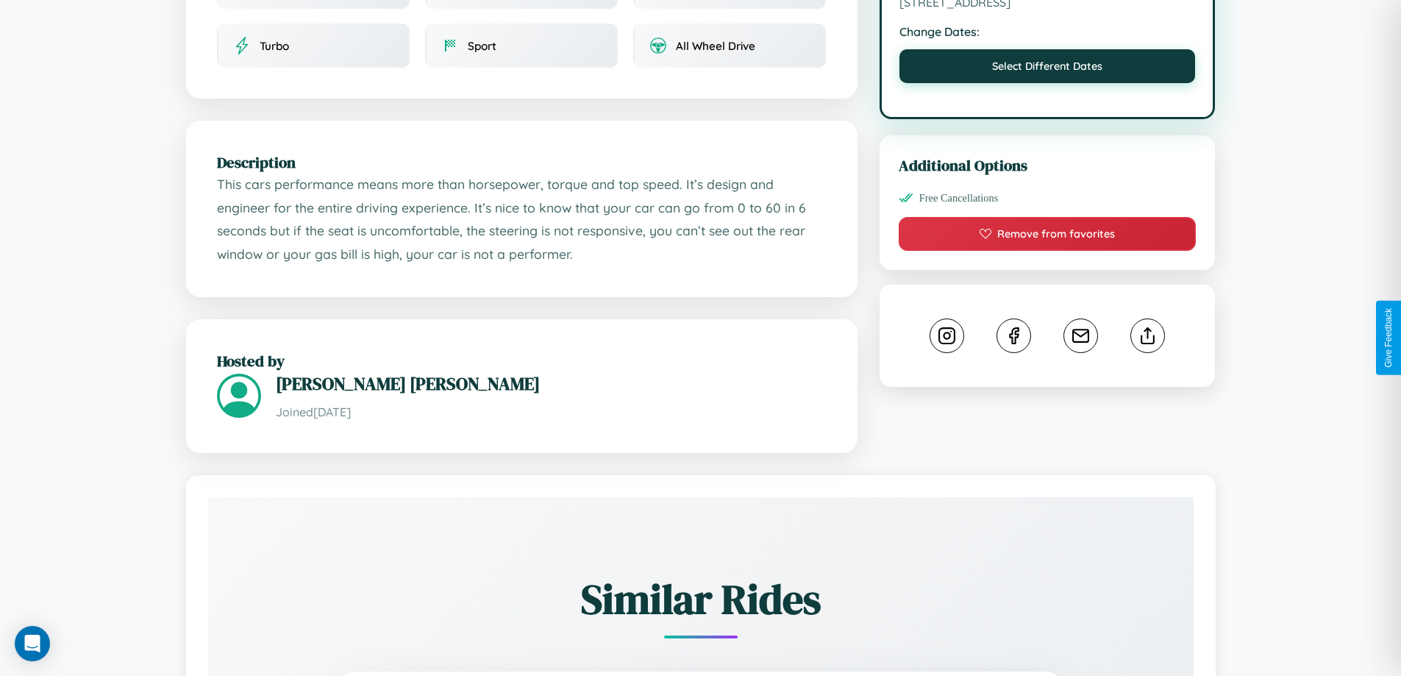
click at [1048, 68] on button "Select Different Dates" at bounding box center [1048, 66] width 296 height 34
select select "*"
select select "****"
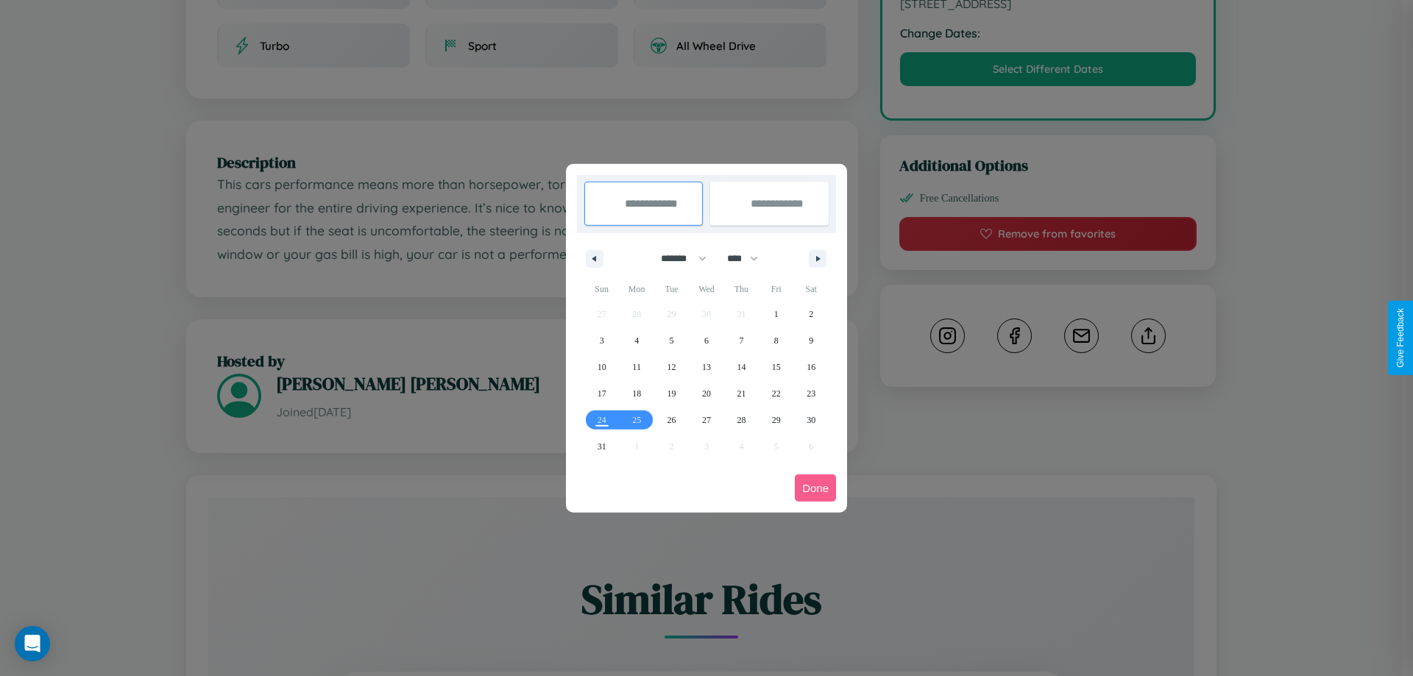
click at [677, 258] on select "******* ******** ***** ***** *** **** **** ****** ********* ******* ******** **…" at bounding box center [681, 258] width 63 height 24
select select "*"
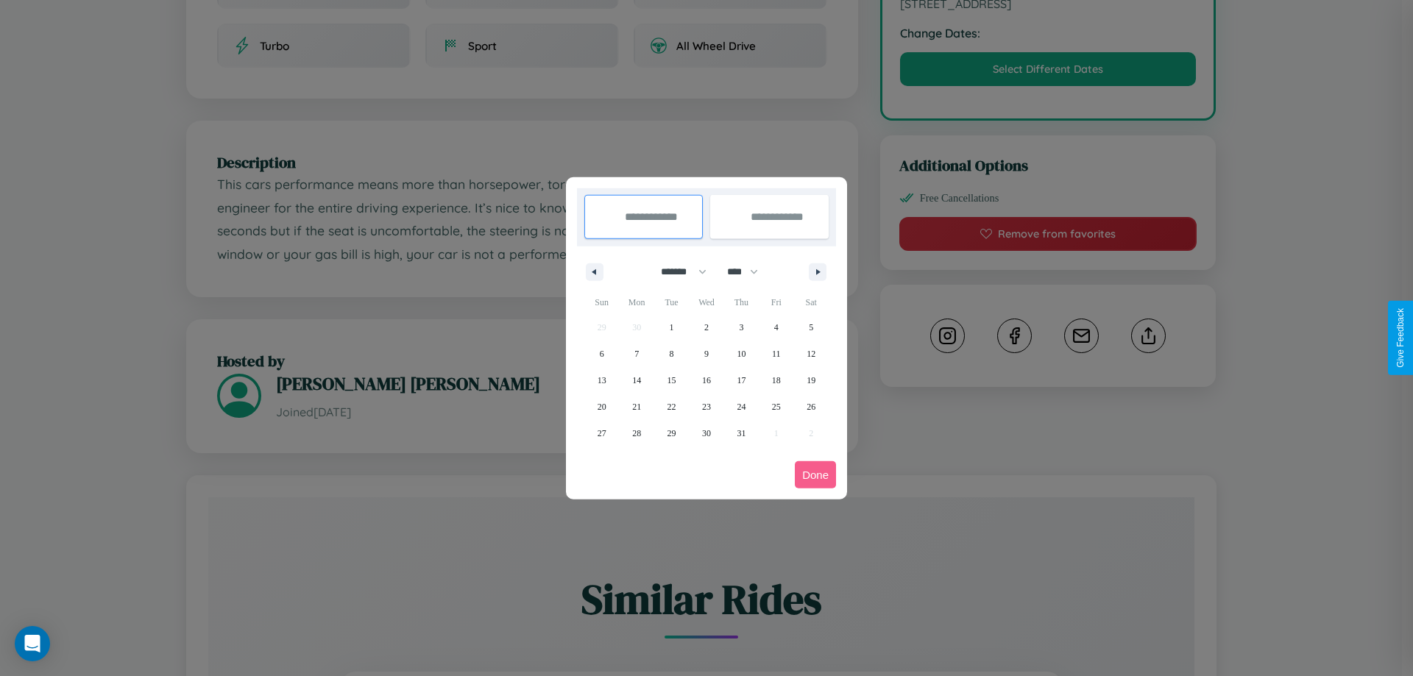
click at [749, 271] on select "**** **** **** **** **** **** **** **** **** **** **** **** **** **** **** ****…" at bounding box center [741, 272] width 44 height 24
select select "****"
click at [775, 327] on span "3" at bounding box center [776, 327] width 4 height 26
type input "**********"
click at [601, 353] on span "5" at bounding box center [602, 354] width 4 height 26
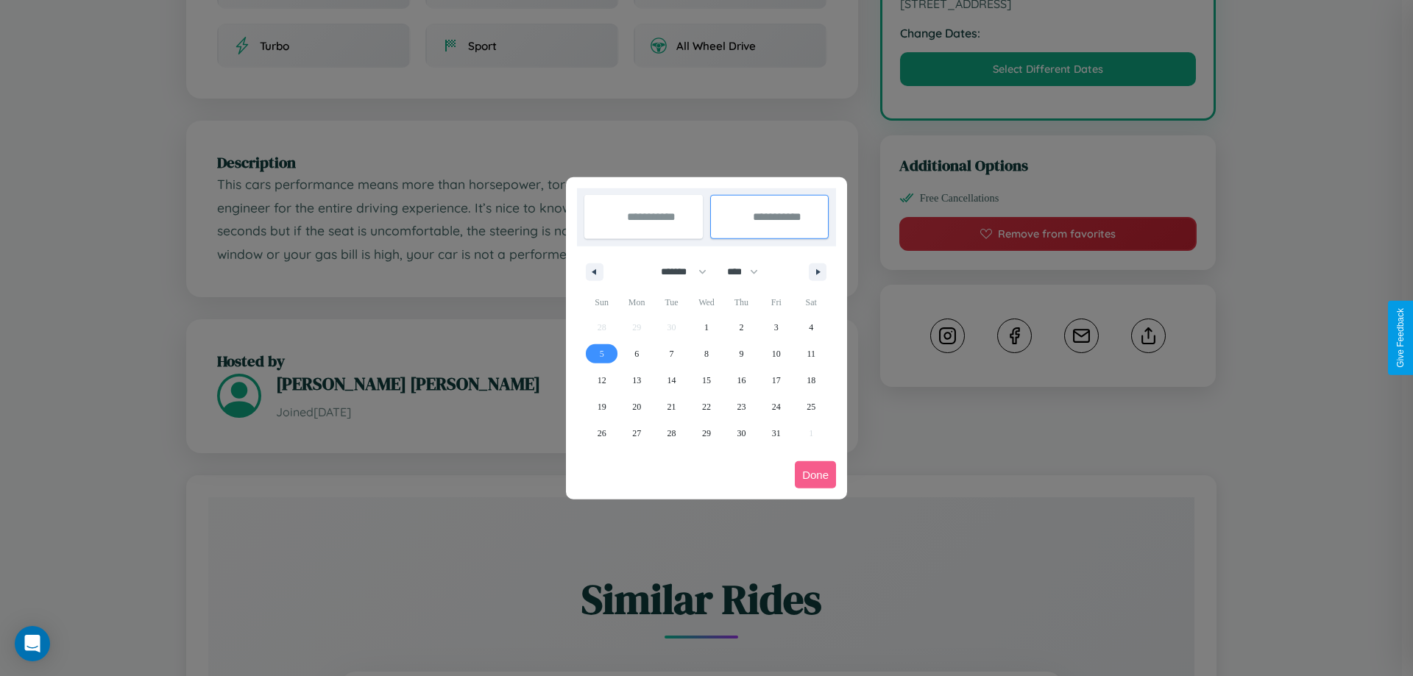
type input "**********"
click at [815, 475] on button "Done" at bounding box center [815, 474] width 41 height 27
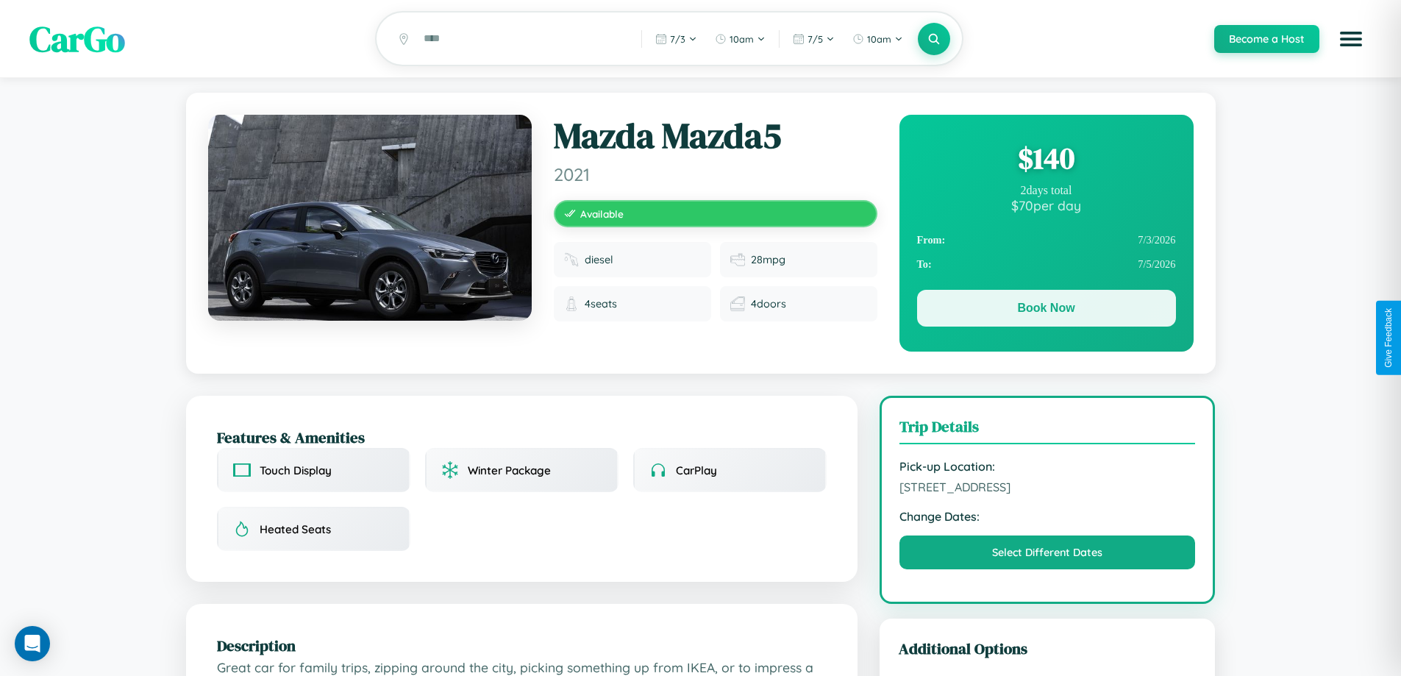
click at [1046, 311] on button "Book Now" at bounding box center [1046, 308] width 259 height 37
